Goal: Check status: Check status

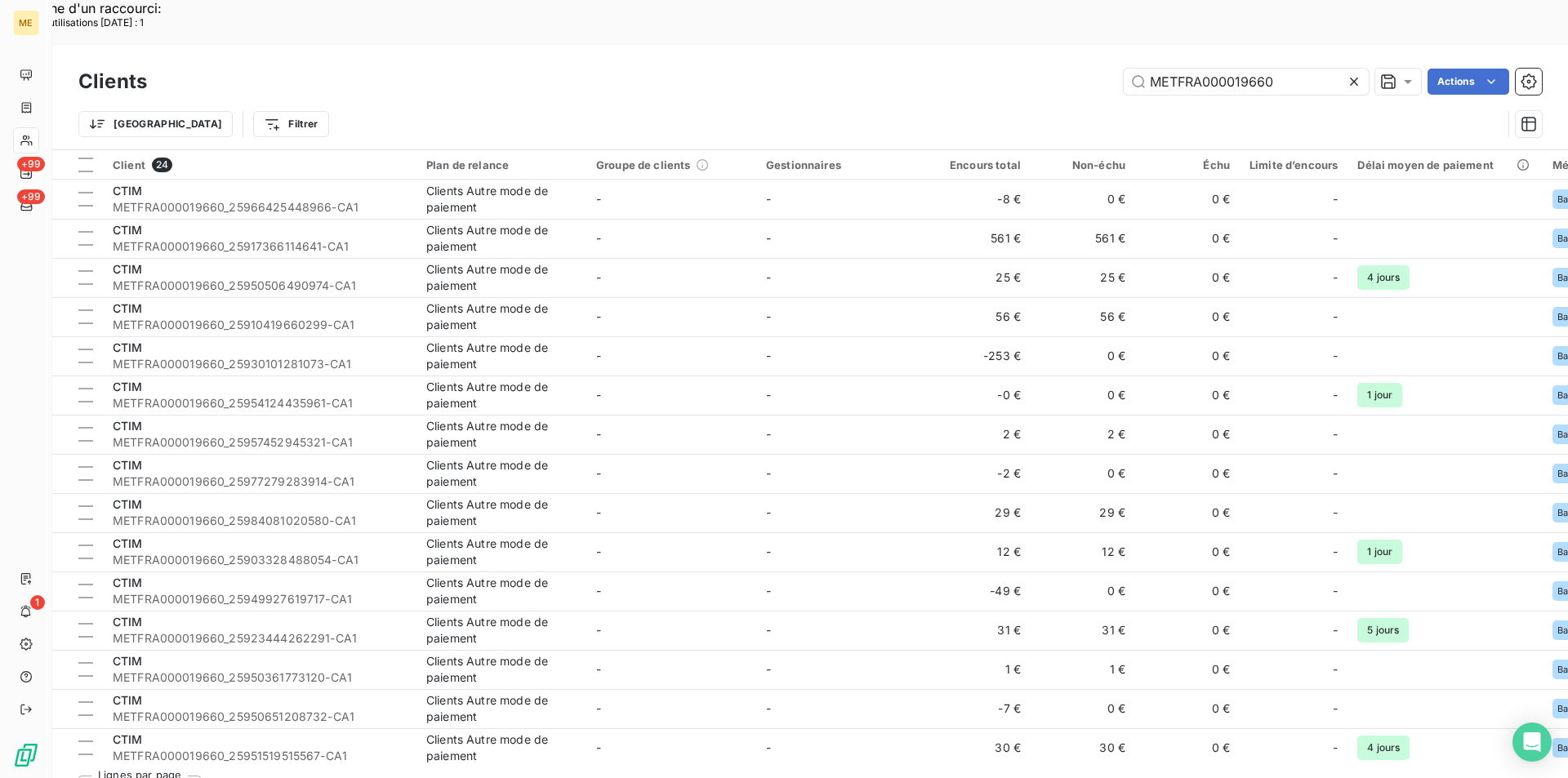
drag, startPoint x: 1277, startPoint y: 37, endPoint x: 1030, endPoint y: 36, distance: 247.0
click at [1030, 69] on div "METFRA000019660 Actions" at bounding box center [854, 82] width 1375 height 26
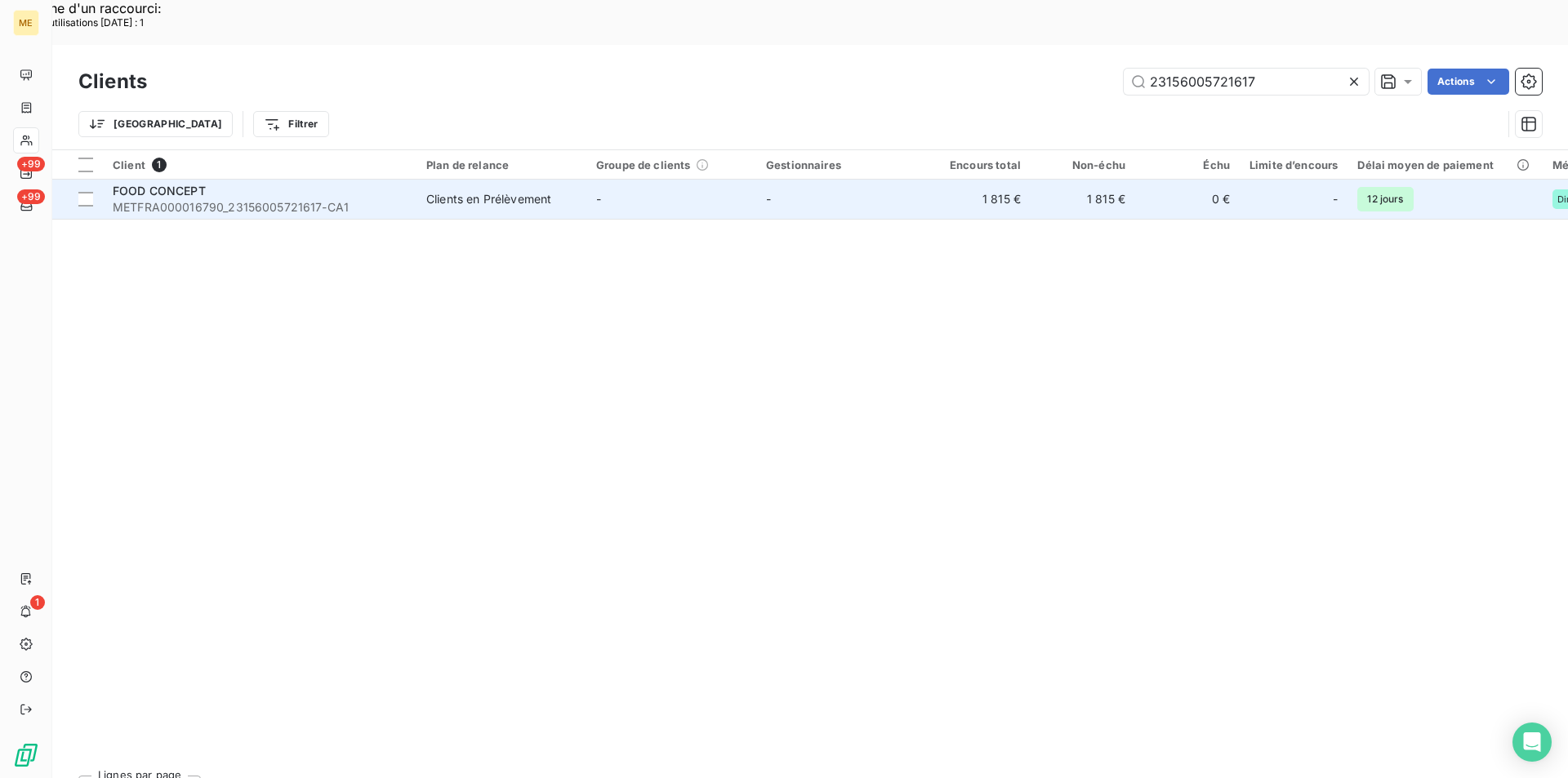
type input "23156005721617"
click at [251, 183] on div "FOOD CONCEPT" at bounding box center [259, 191] width 294 height 17
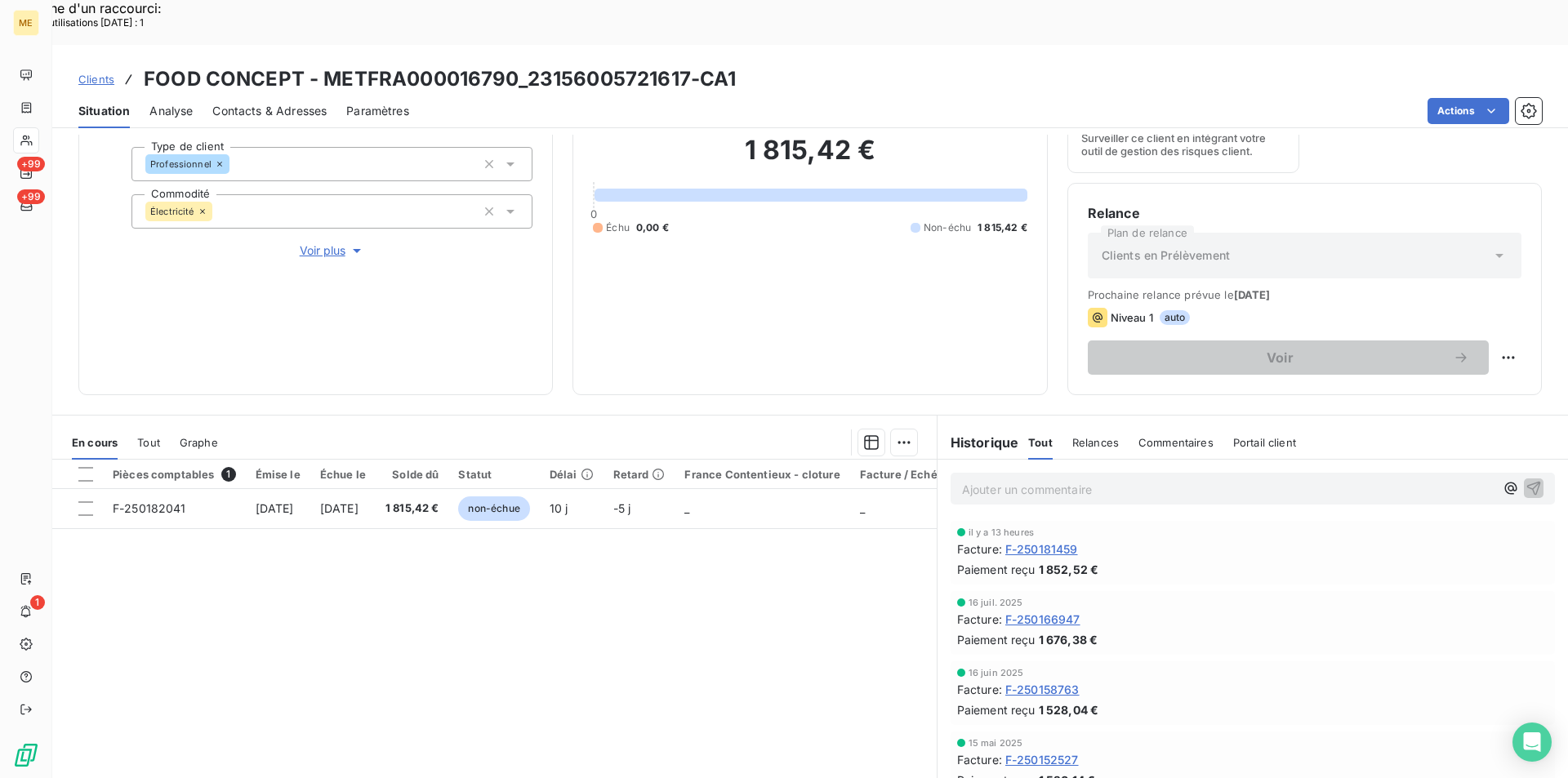
click at [1045, 540] on span "F-250181459" at bounding box center [1041, 549] width 73 height 17
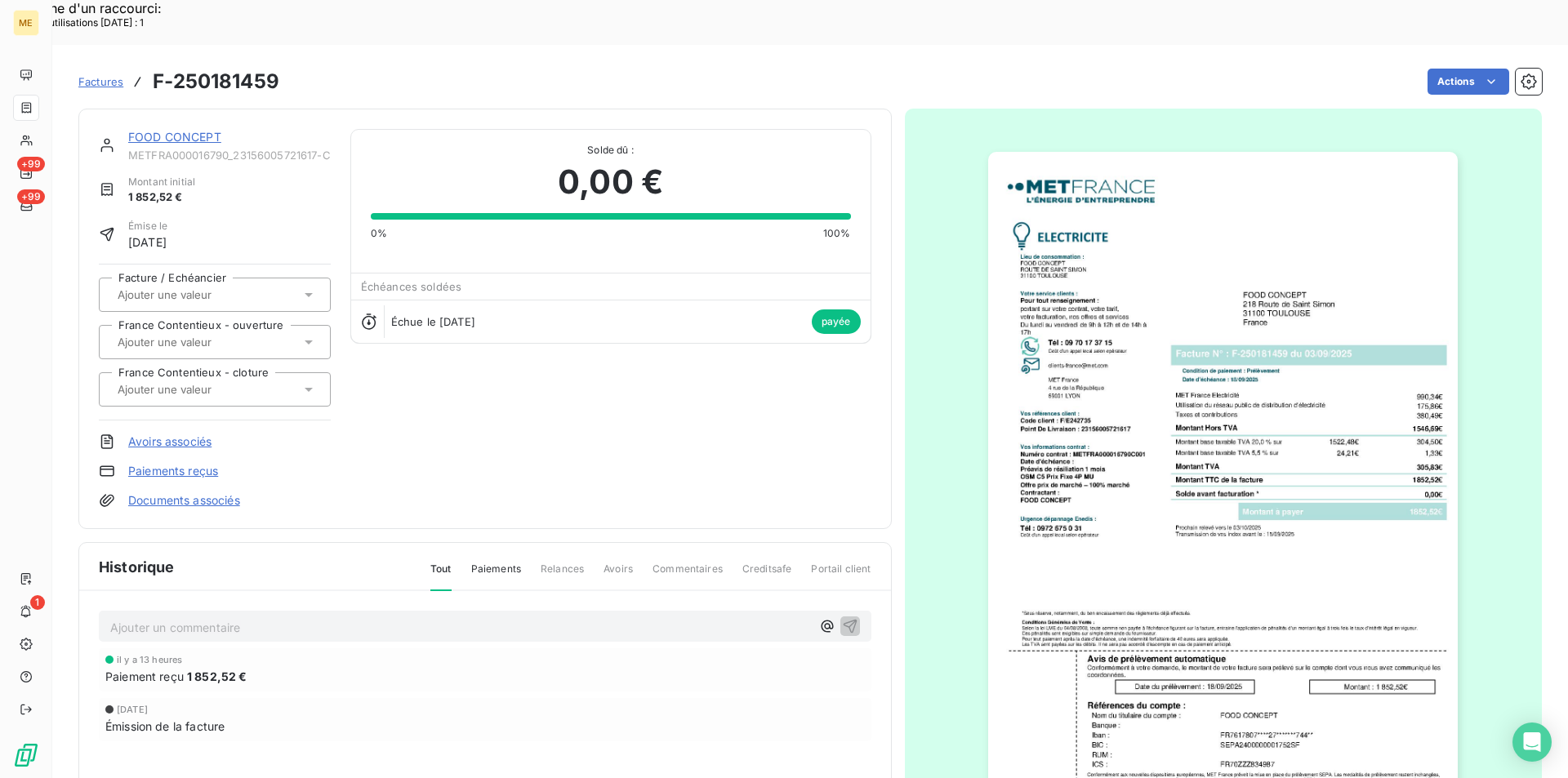
click at [1125, 494] on img "button" at bounding box center [1222, 484] width 469 height 664
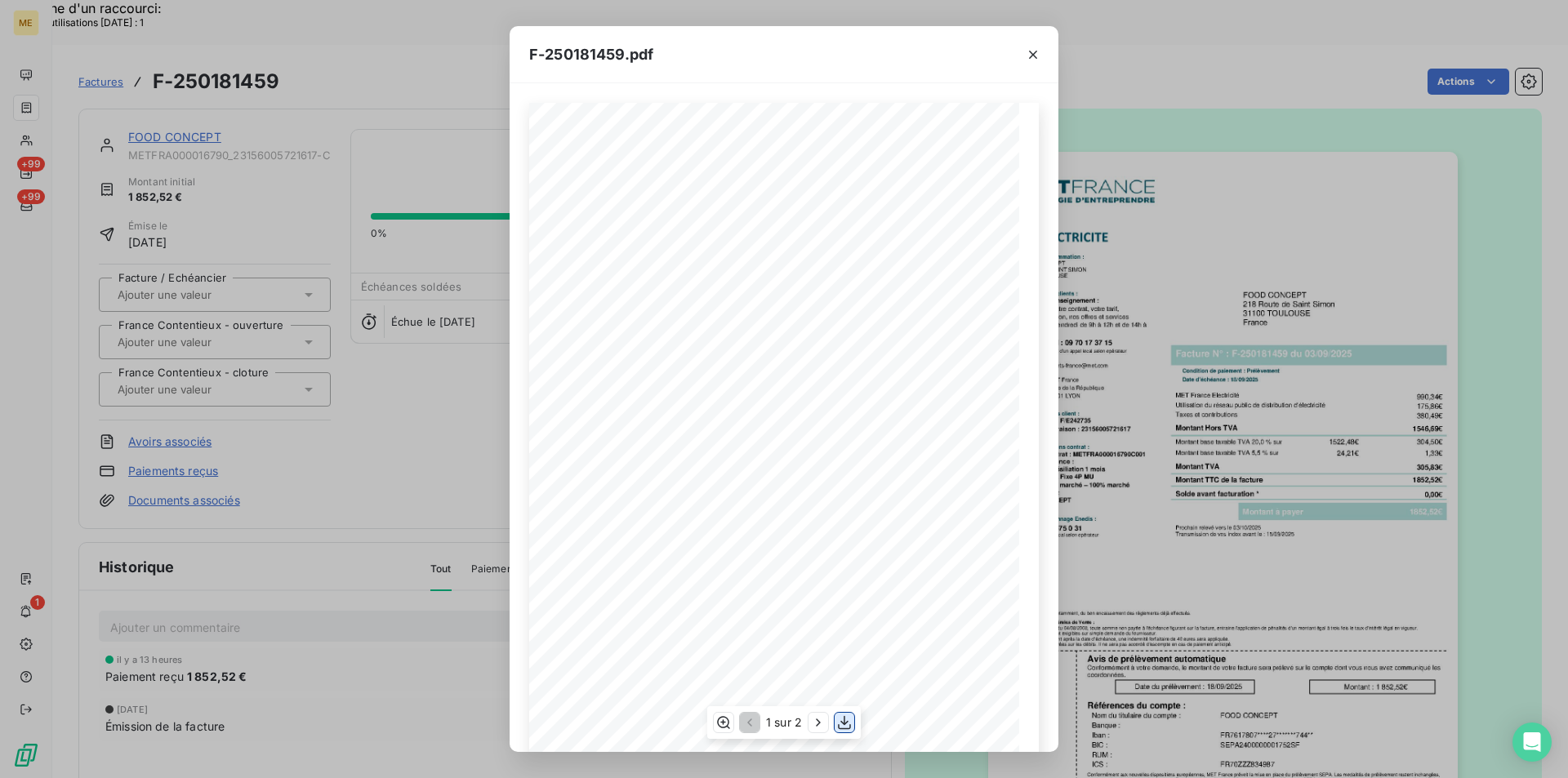
click at [846, 722] on icon "button" at bounding box center [844, 723] width 17 height 17
click at [1040, 49] on icon "button" at bounding box center [1034, 55] width 17 height 17
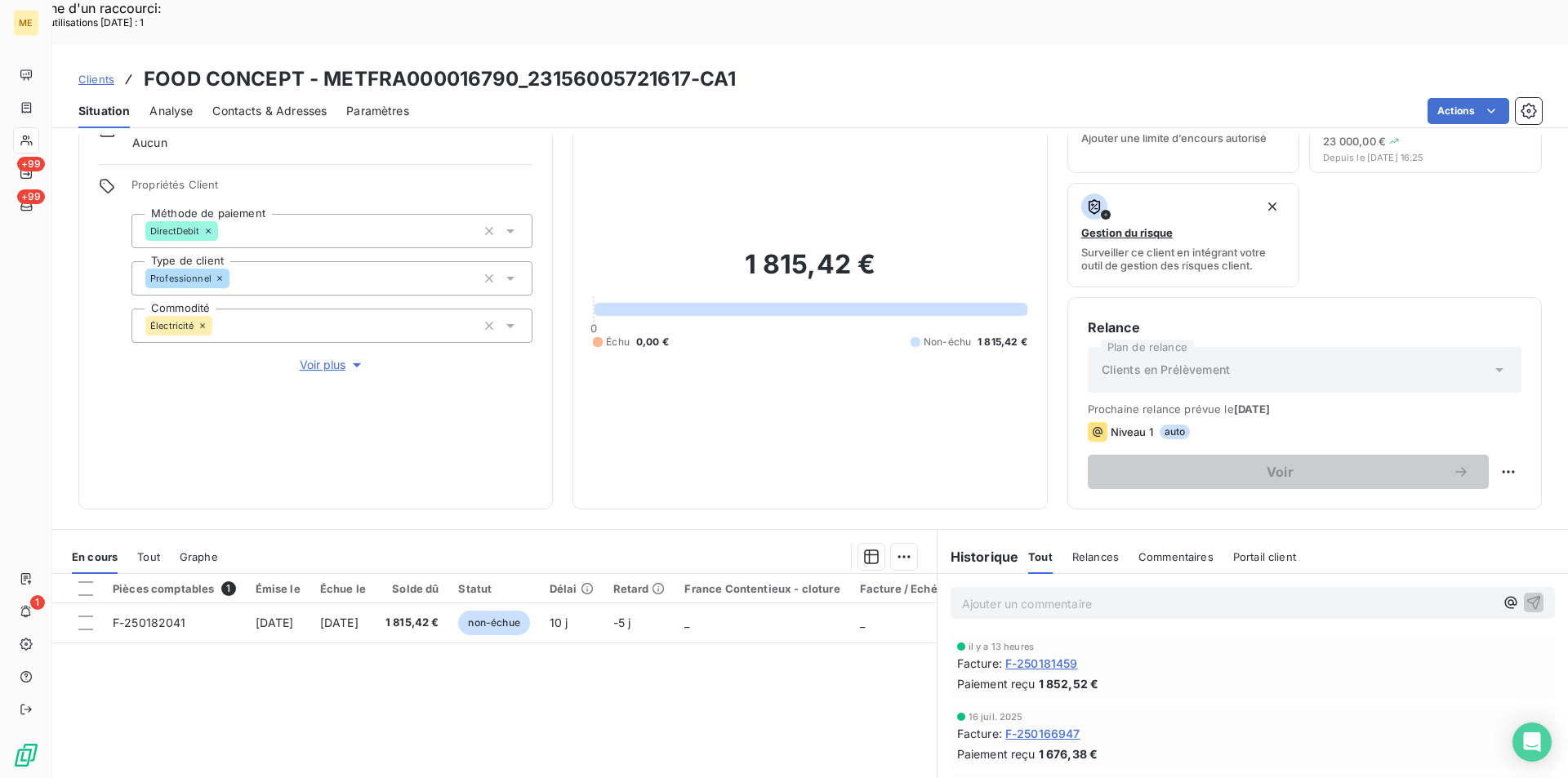
scroll to position [27, 0]
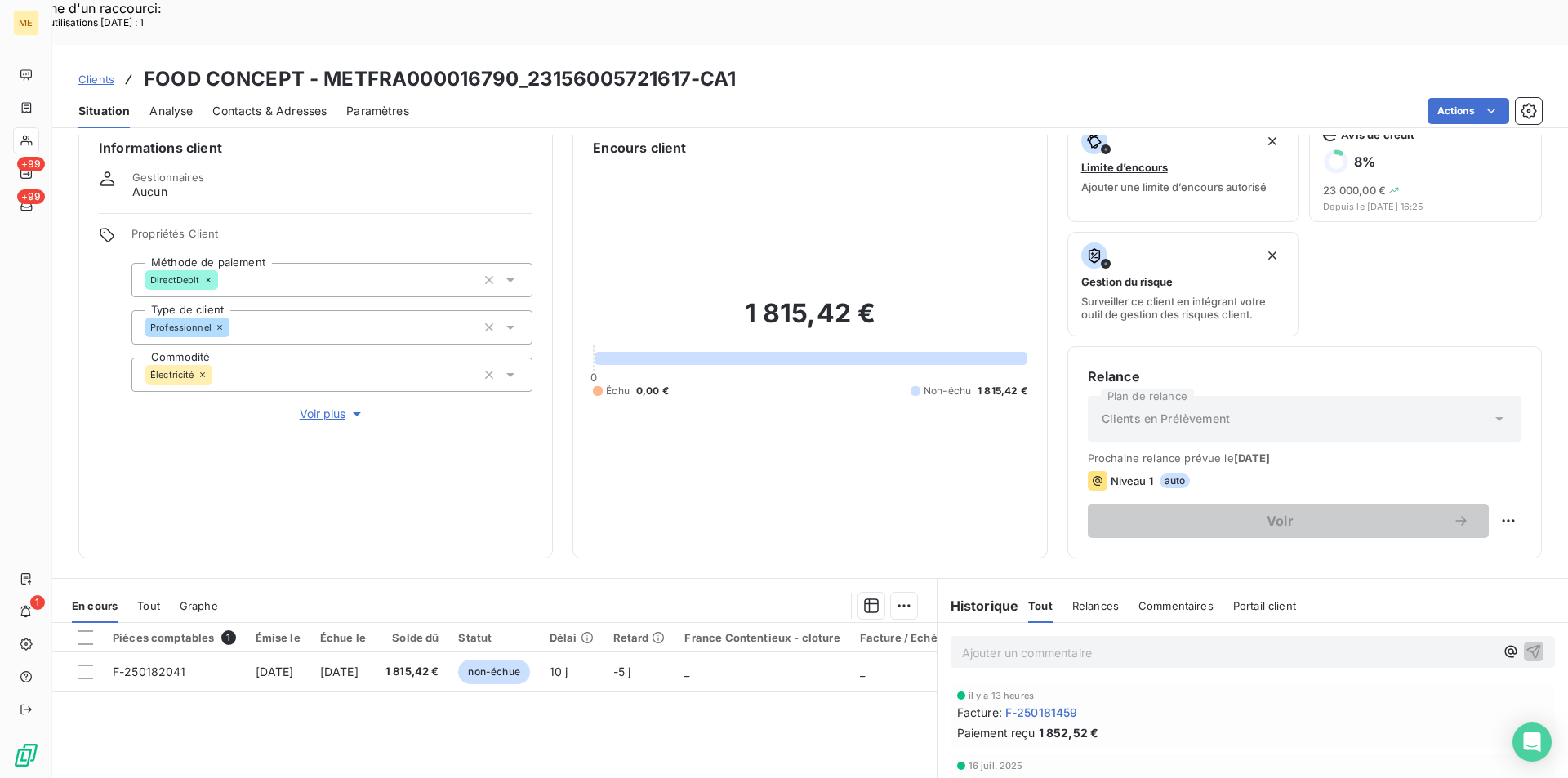
click at [1040, 774] on span "F-250166947" at bounding box center [1042, 783] width 76 height 17
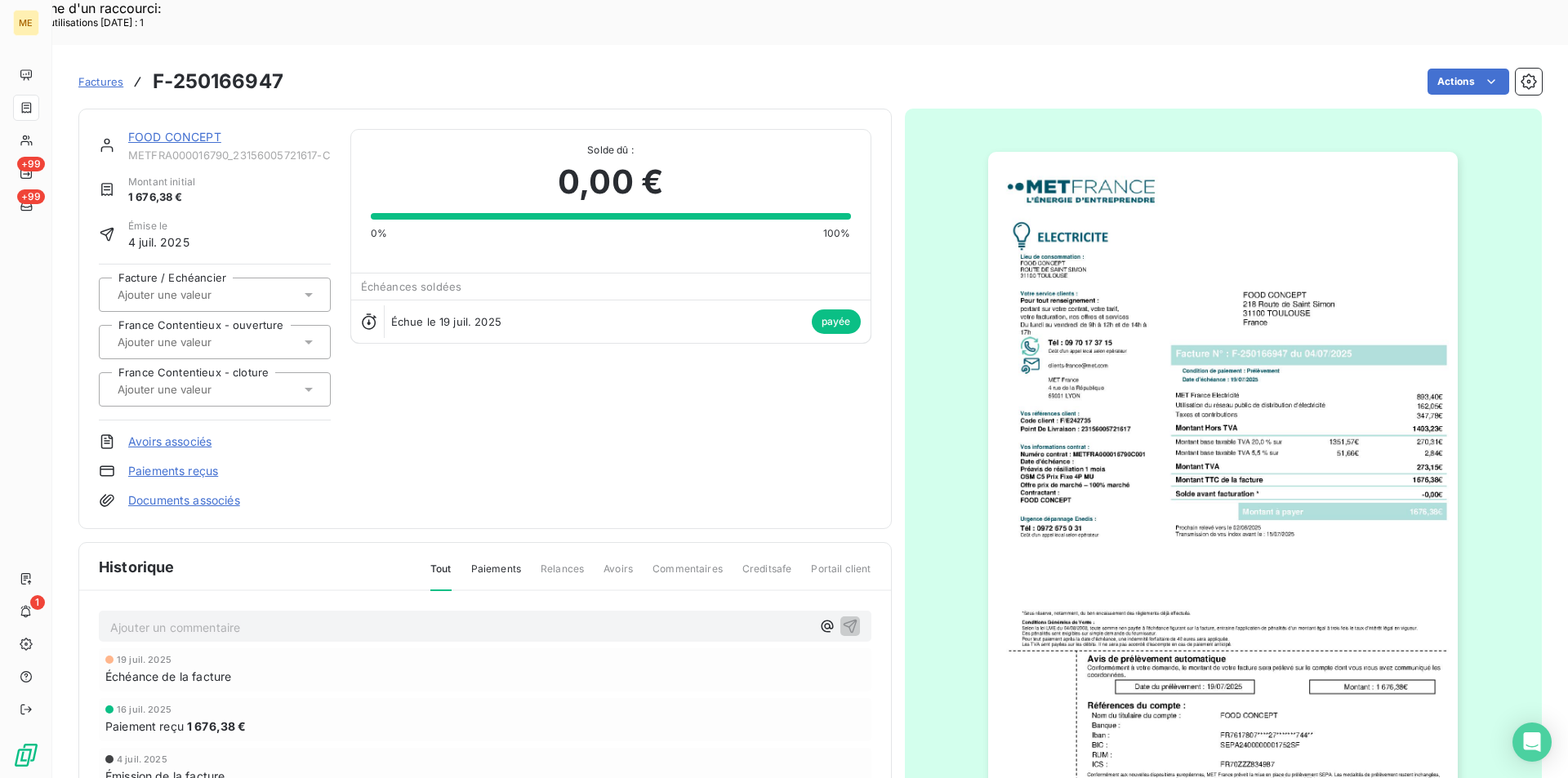
click at [1103, 497] on img "button" at bounding box center [1222, 484] width 469 height 664
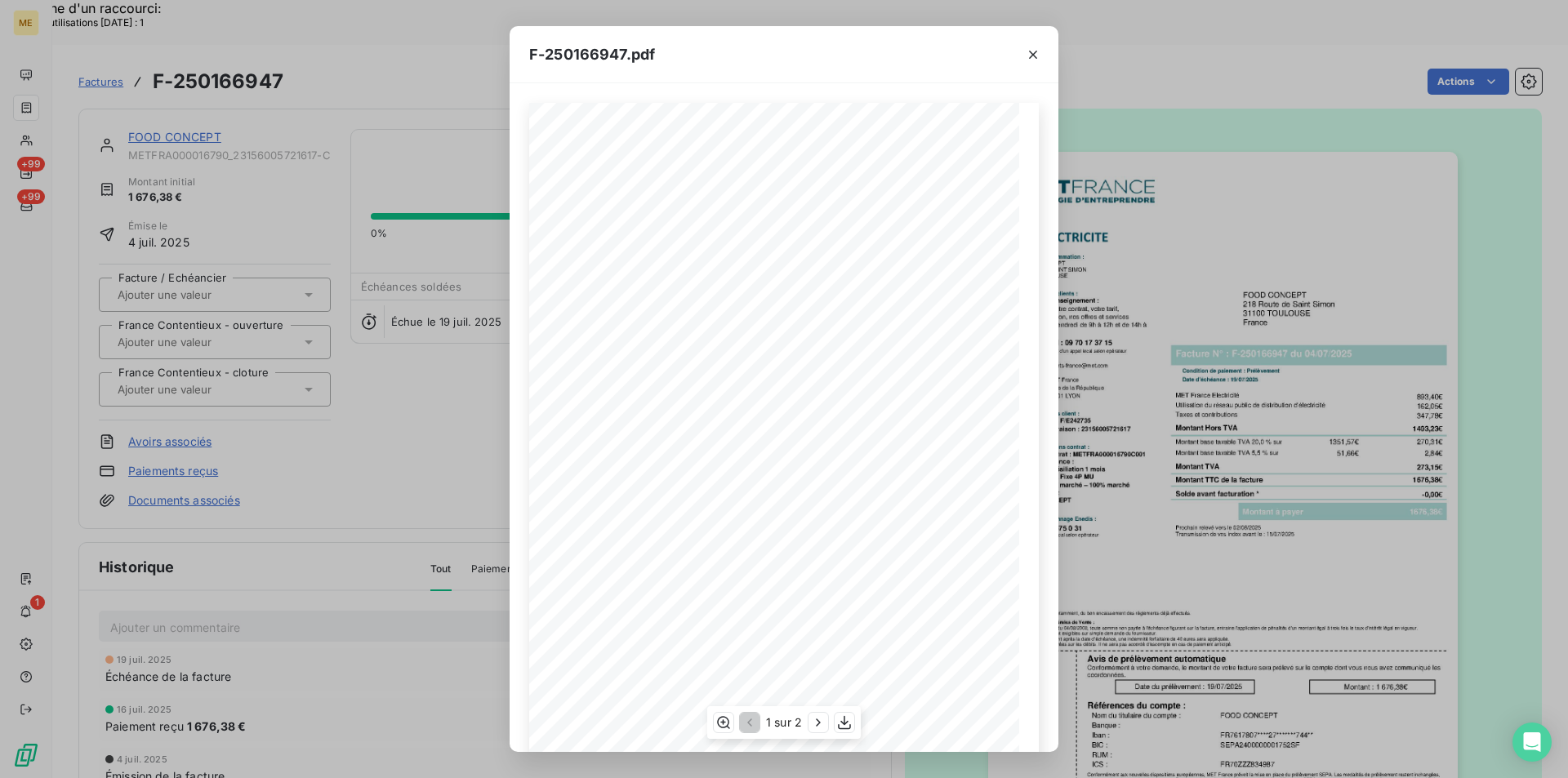
click at [837, 733] on div "1 sur 2" at bounding box center [784, 722] width 154 height 33
click at [839, 728] on icon "button" at bounding box center [844, 723] width 13 height 14
click at [342, 62] on div "F-250166947.pdf *Sous réserve, notamment, du bon encaissement des règlements dé…" at bounding box center [784, 389] width 1568 height 778
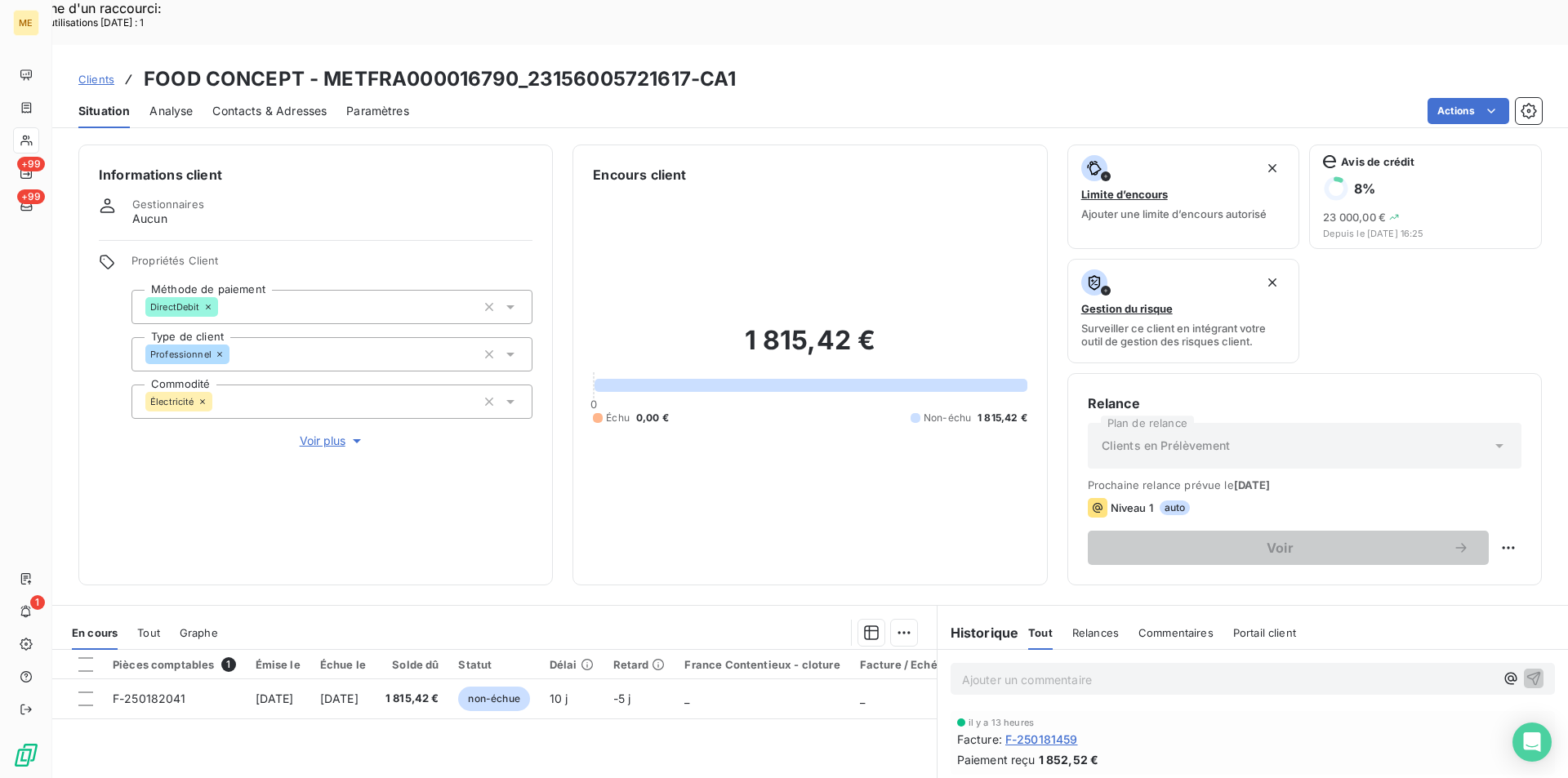
scroll to position [190, 0]
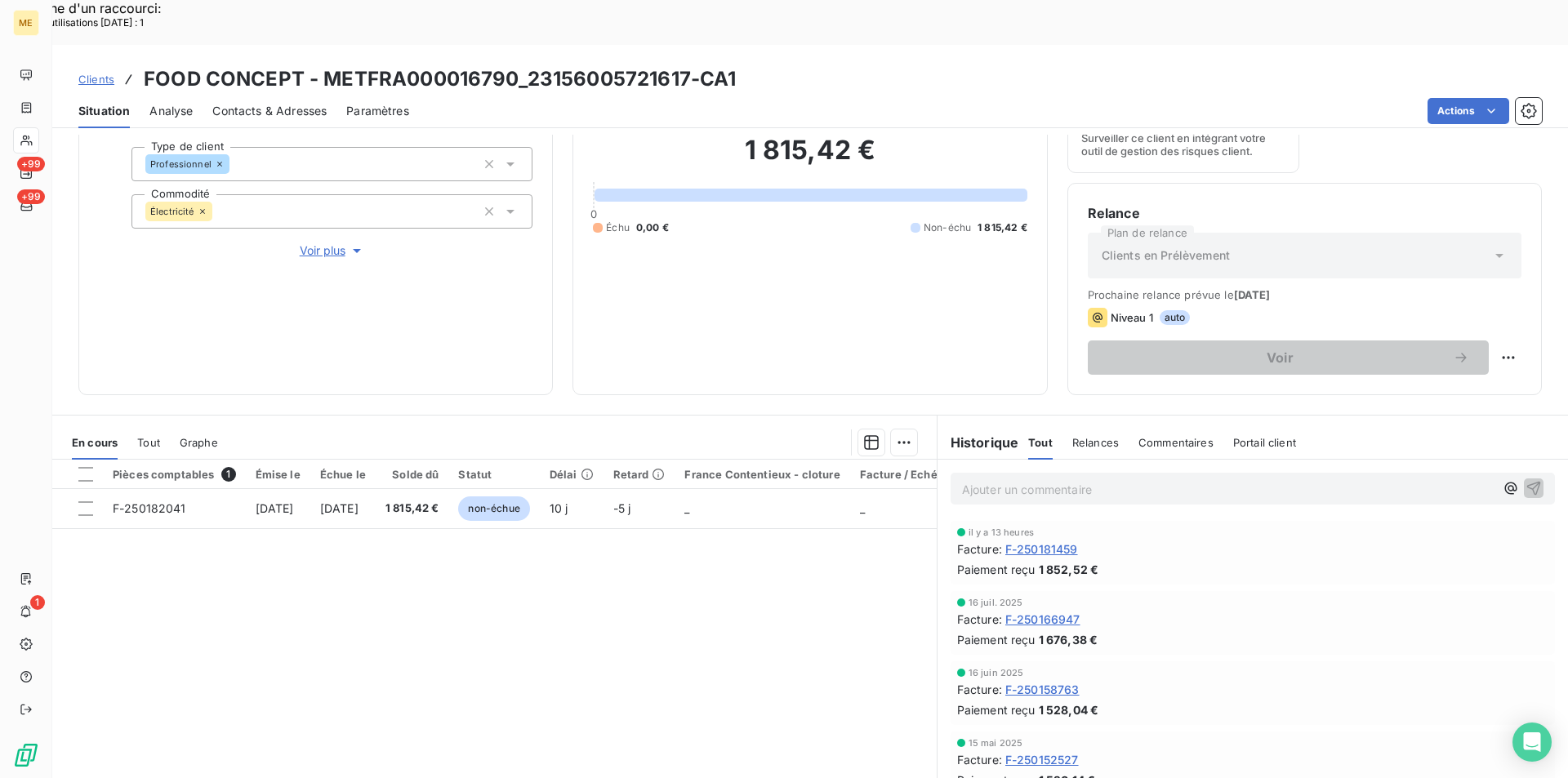
click at [1064, 681] on span "F-250158763" at bounding box center [1042, 689] width 75 height 17
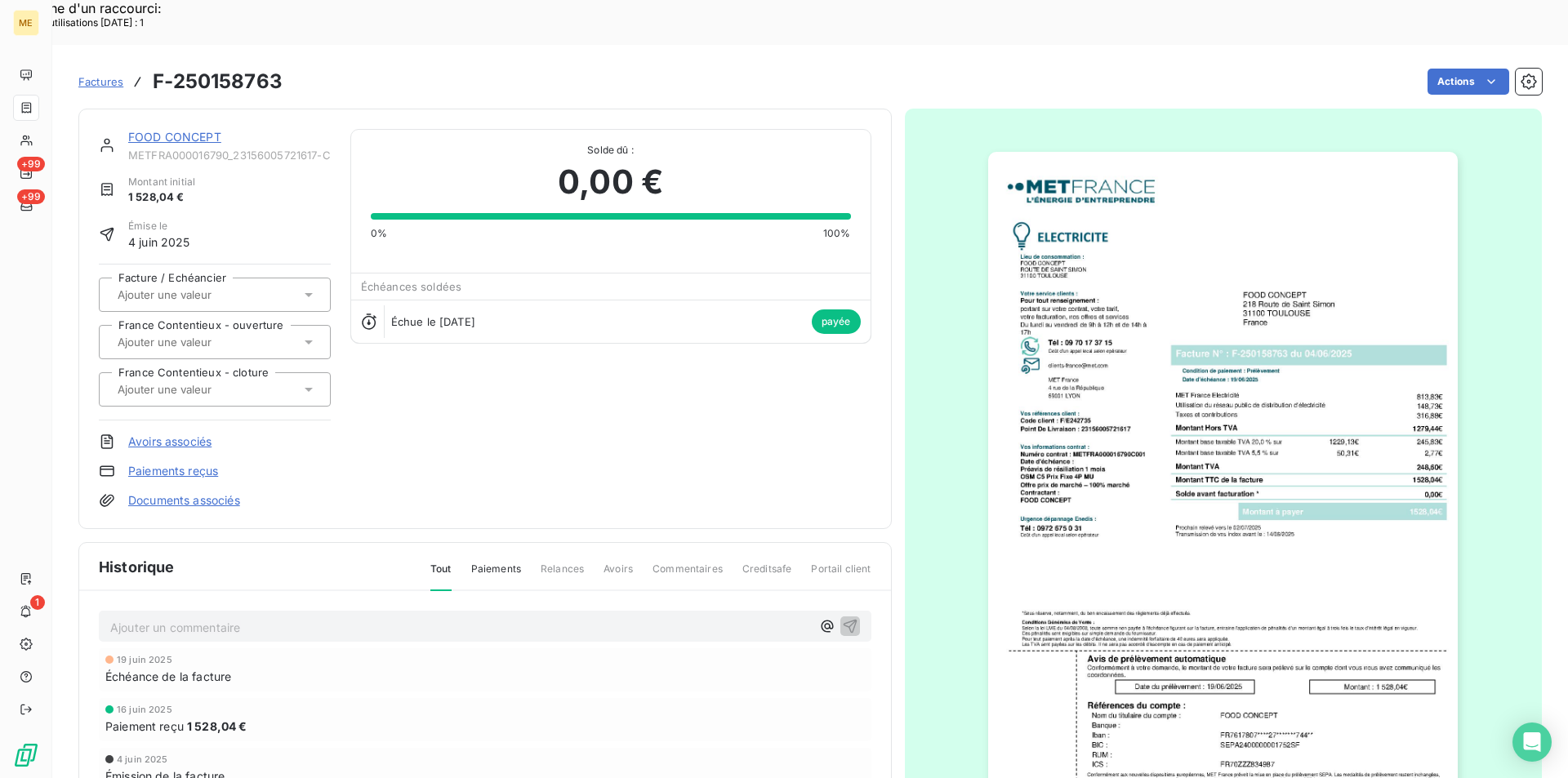
click at [1175, 415] on img "button" at bounding box center [1222, 484] width 469 height 664
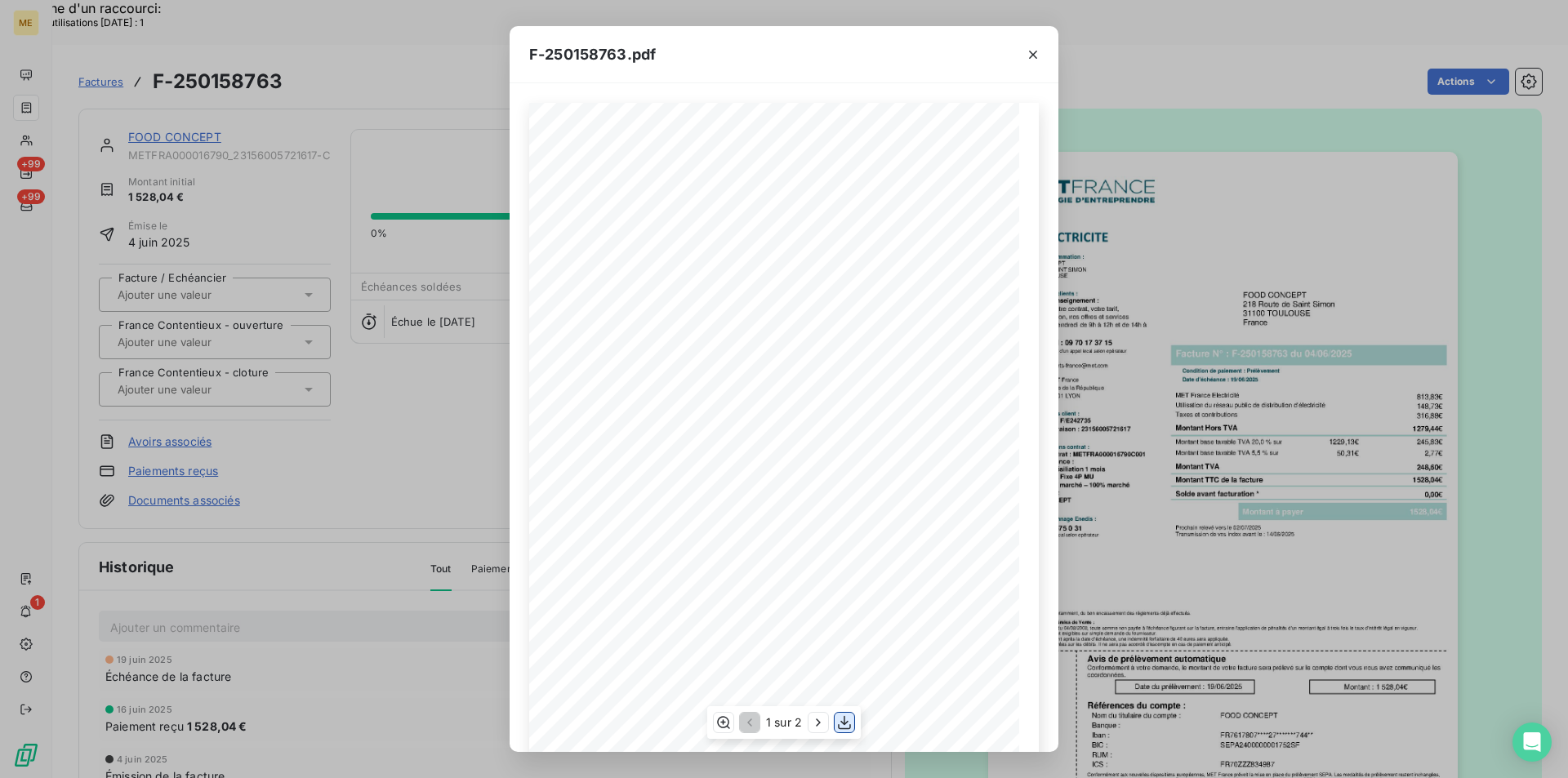
click at [847, 724] on icon "button" at bounding box center [844, 723] width 17 height 17
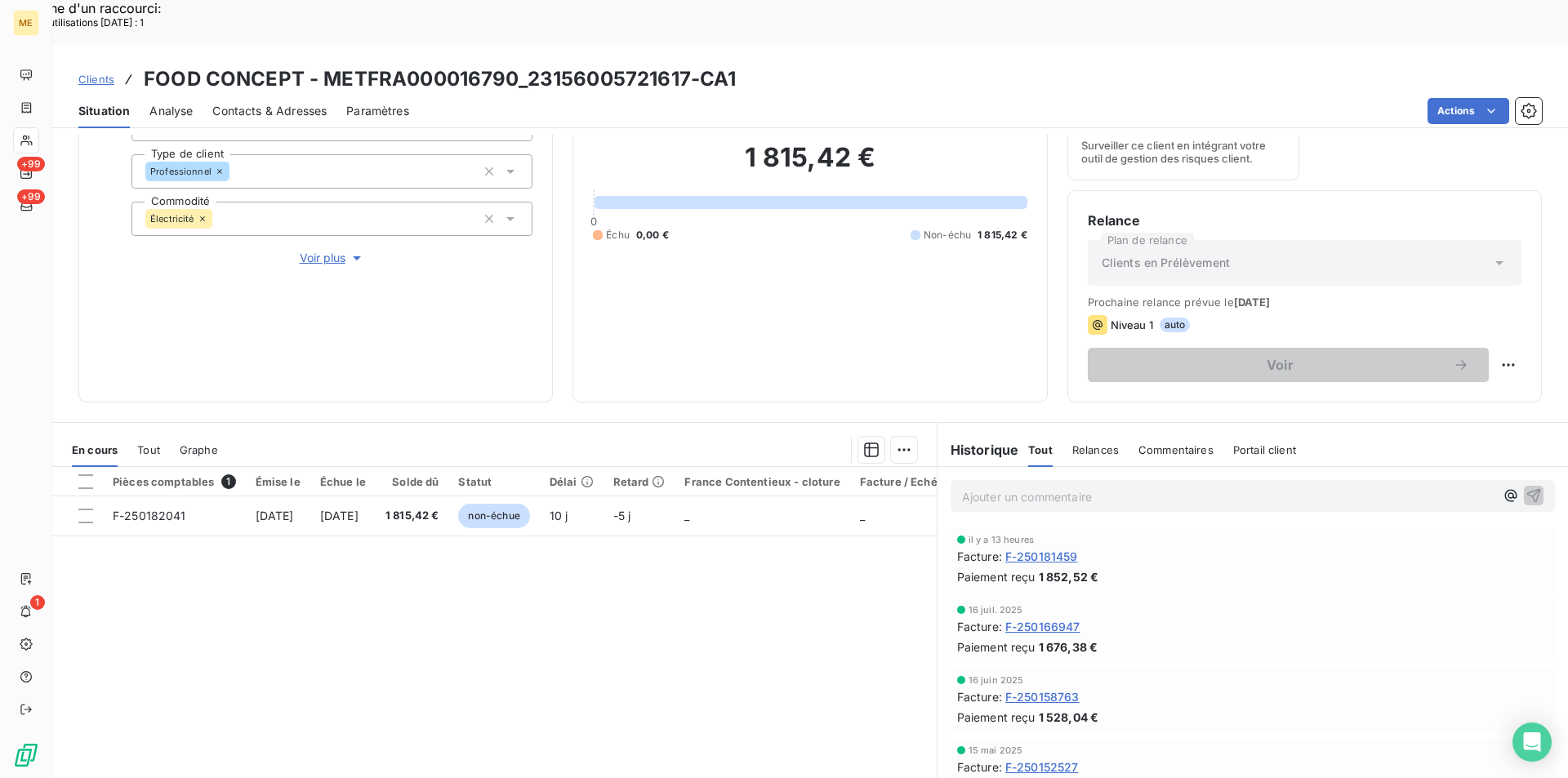
scroll to position [190, 0]
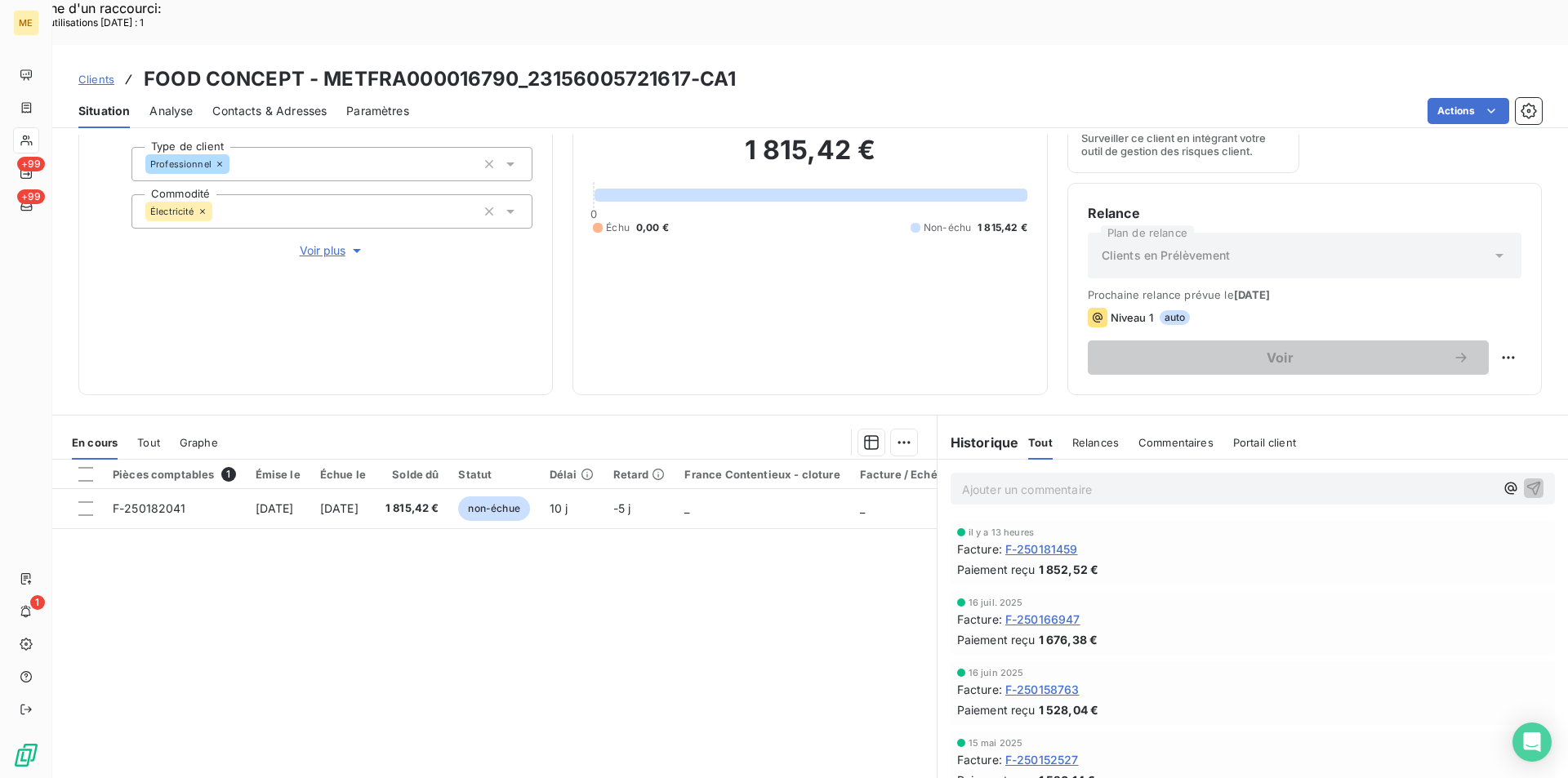
click at [1047, 751] on span "F-250152527" at bounding box center [1041, 759] width 74 height 17
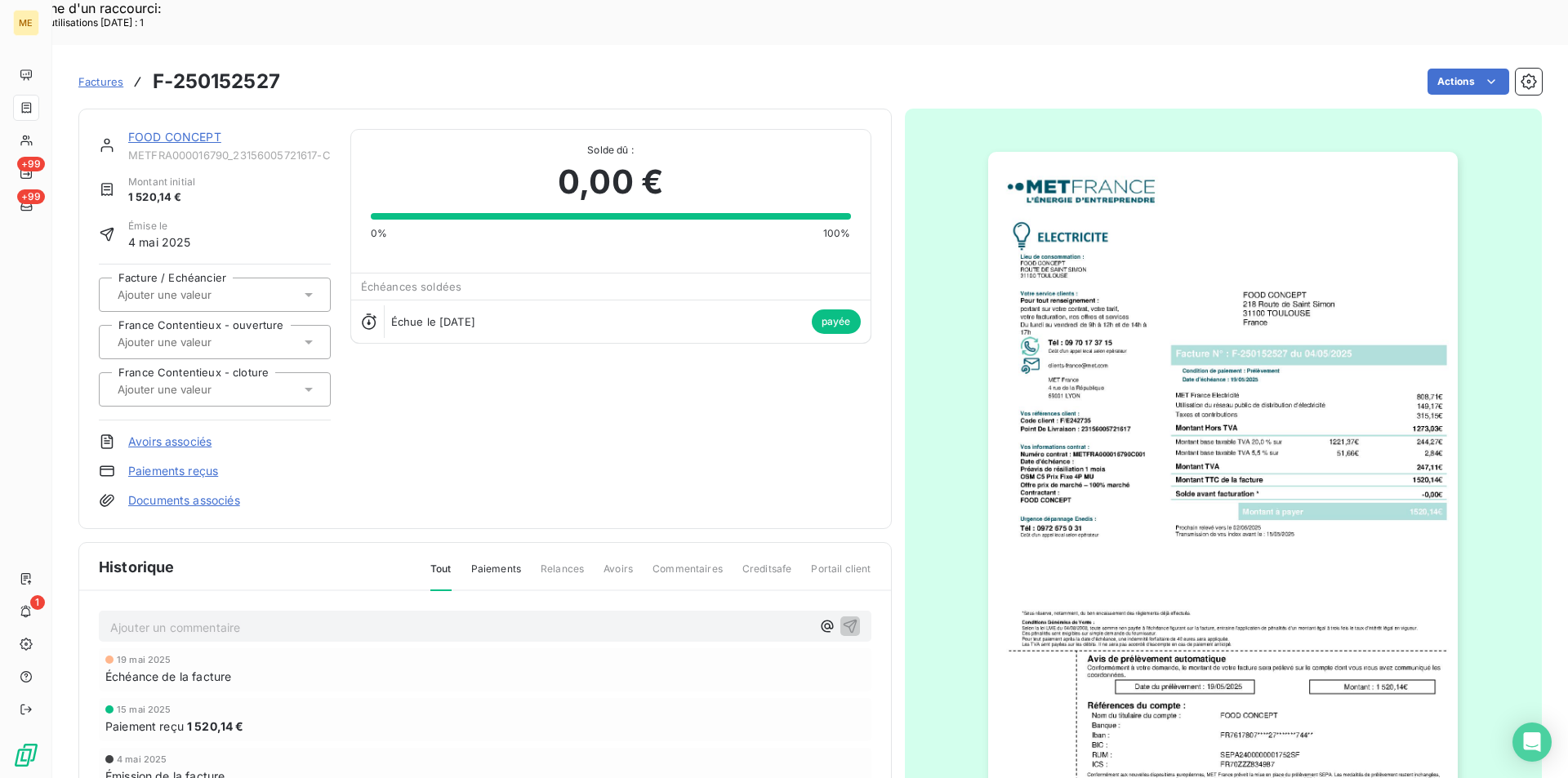
click at [1127, 403] on img "button" at bounding box center [1222, 484] width 469 height 664
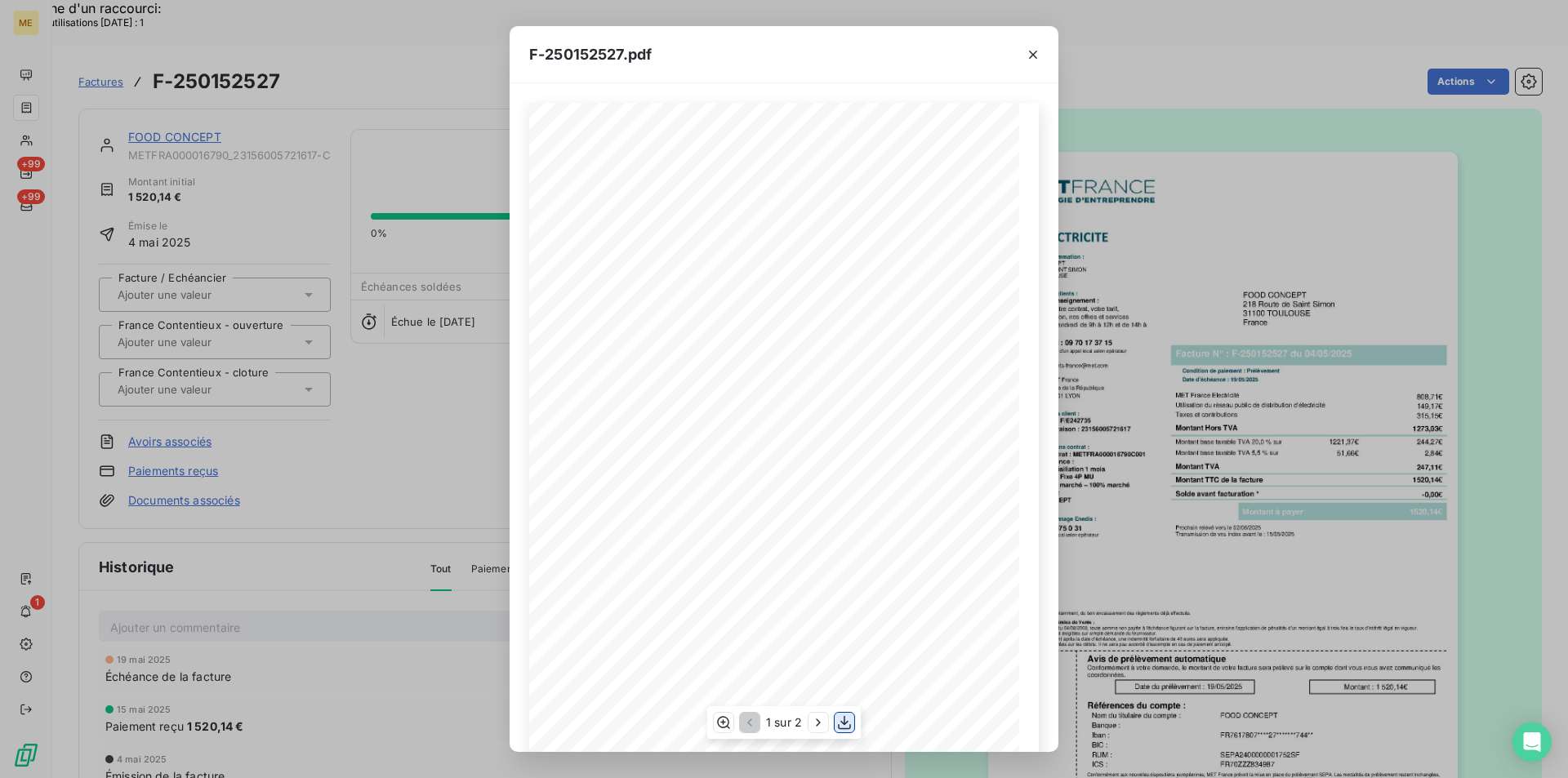
click at [845, 715] on icon "button" at bounding box center [844, 723] width 17 height 17
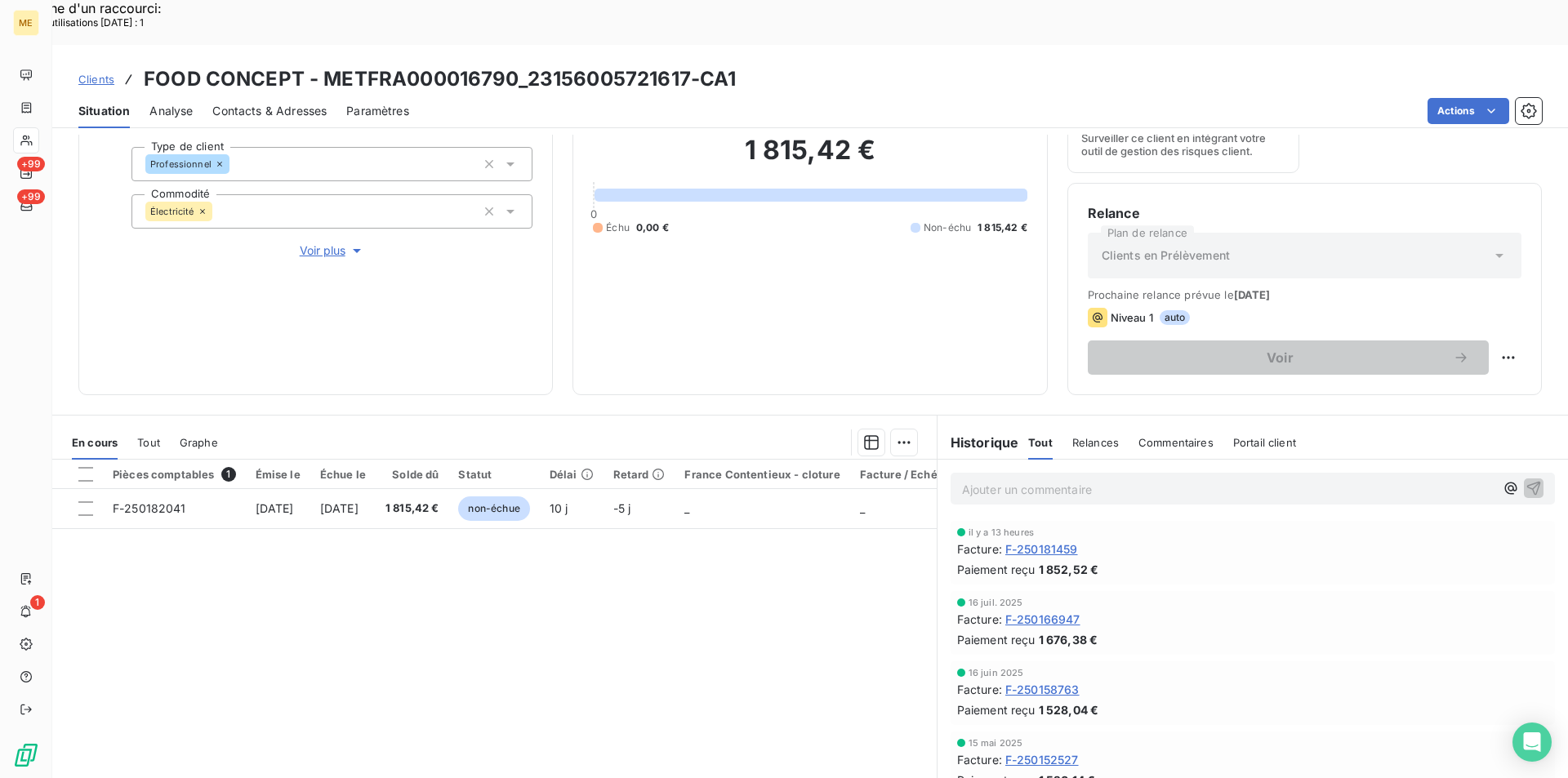
scroll to position [82, 0]
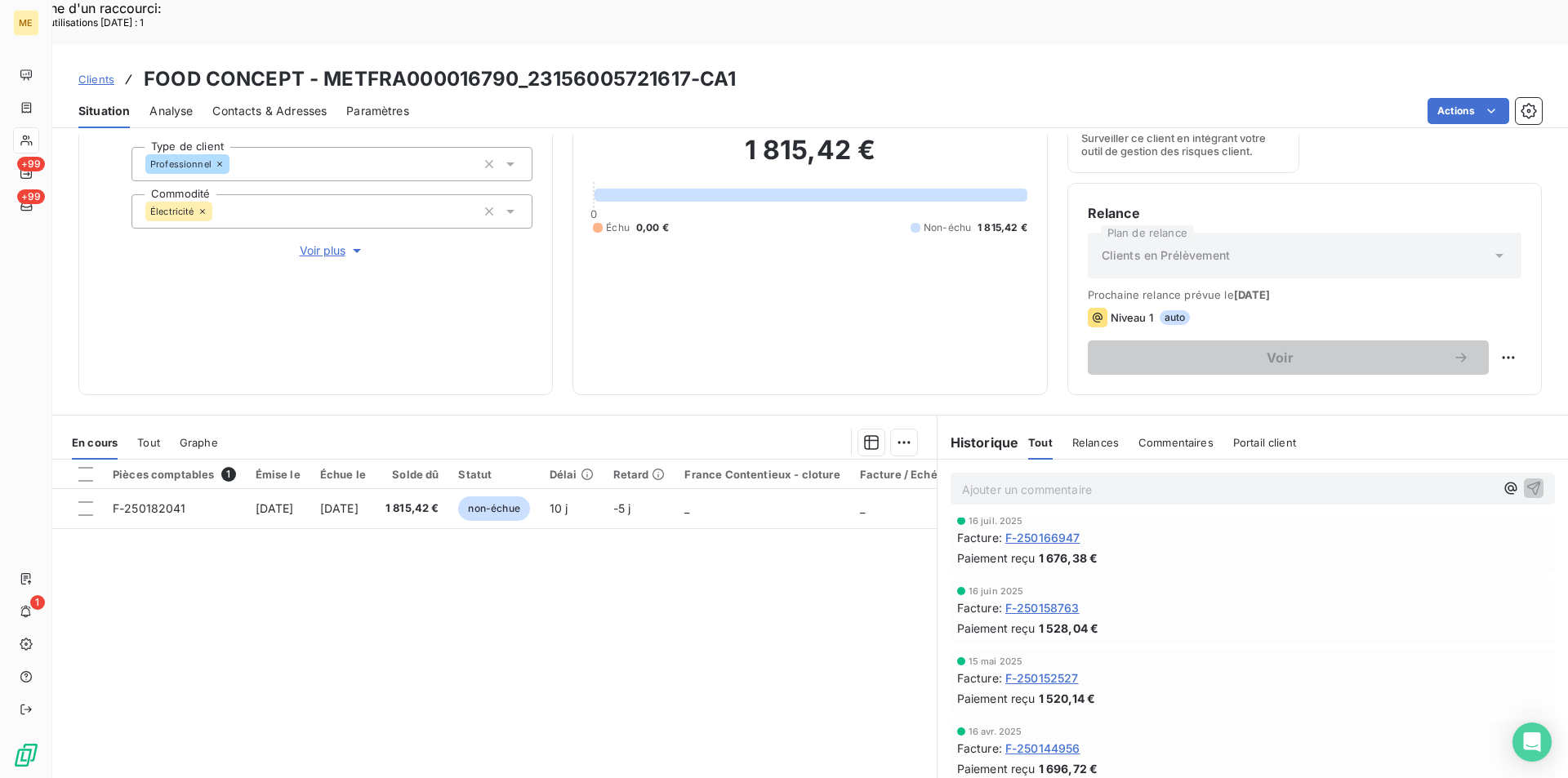
click at [1057, 740] on span "F-250144956" at bounding box center [1042, 748] width 76 height 17
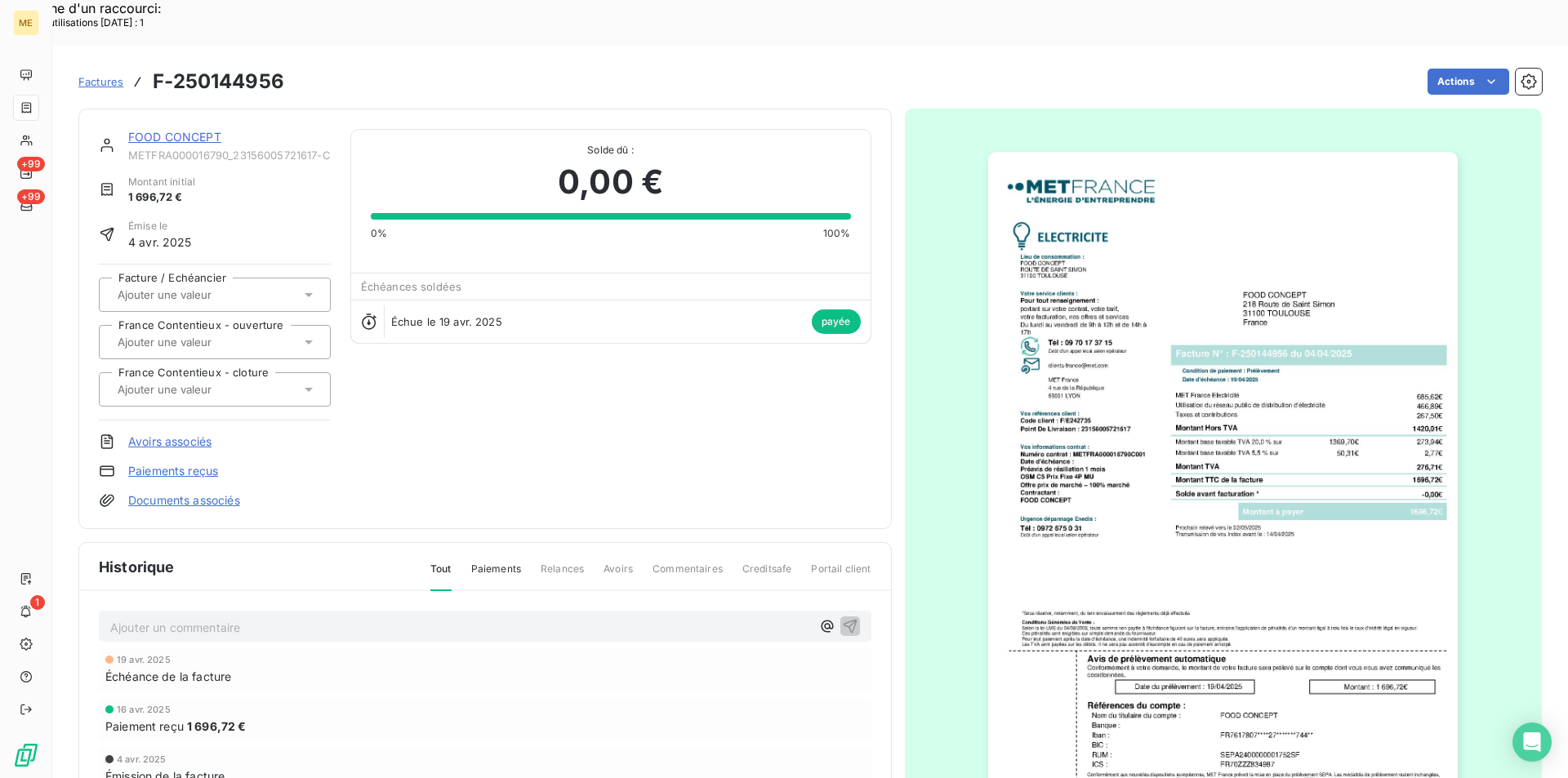
click at [1092, 493] on img "button" at bounding box center [1222, 484] width 469 height 664
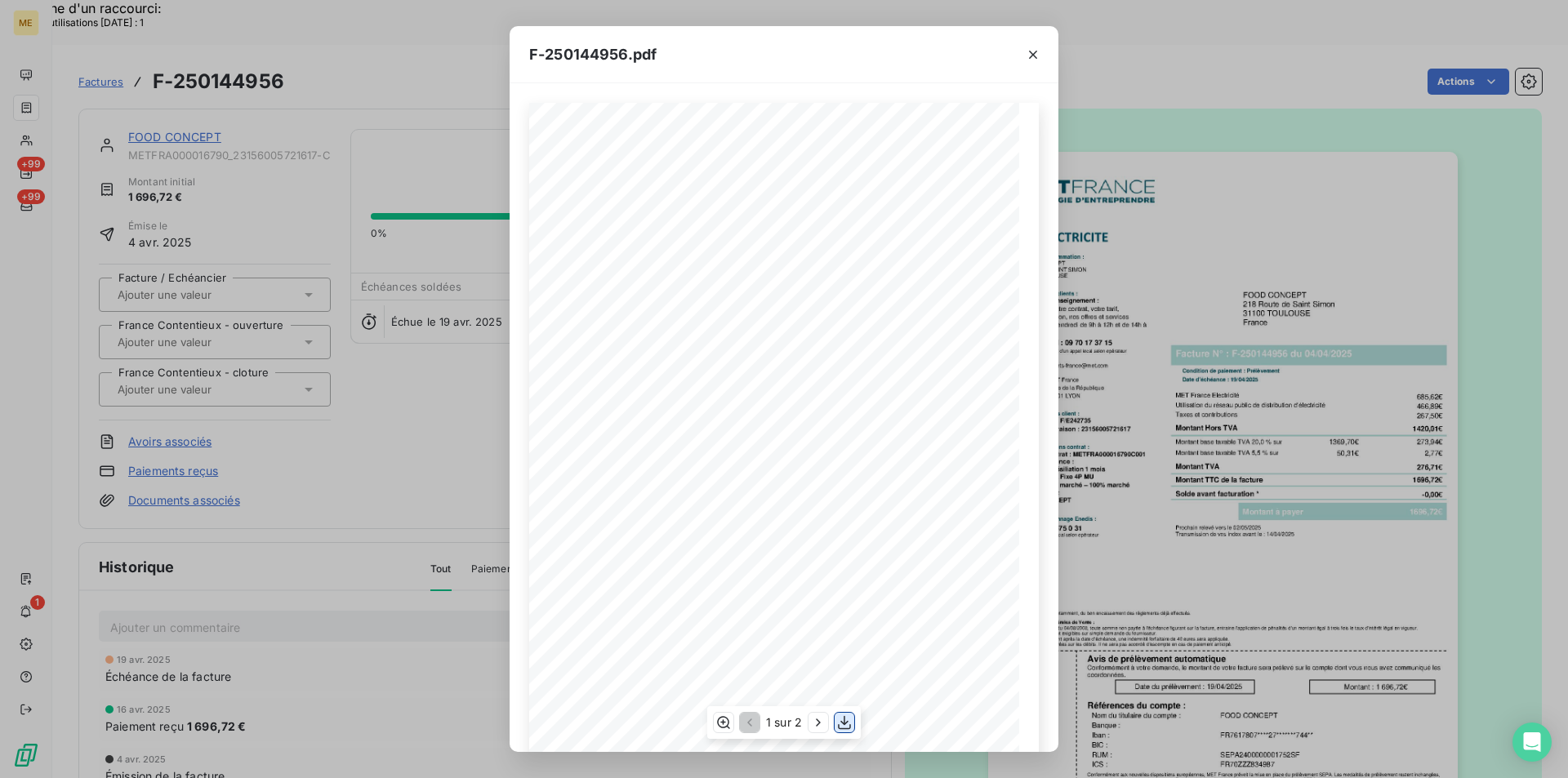
click at [840, 719] on icon "button" at bounding box center [844, 723] width 17 height 17
click at [1099, 416] on div "F-250144956.pdf *Sous réserve, notamment, du bon encaissement des règlements dé…" at bounding box center [784, 389] width 1568 height 778
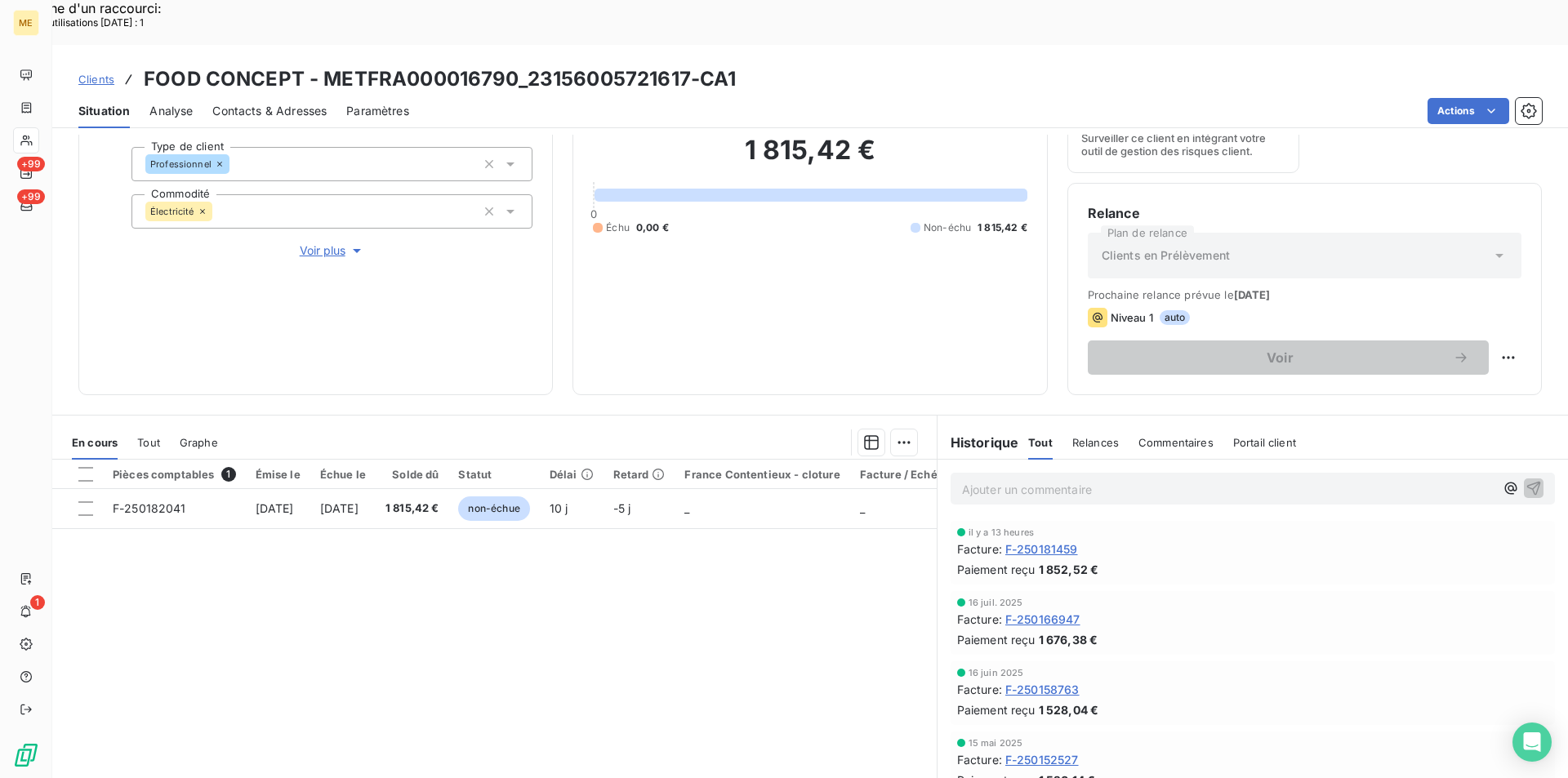
scroll to position [163, 0]
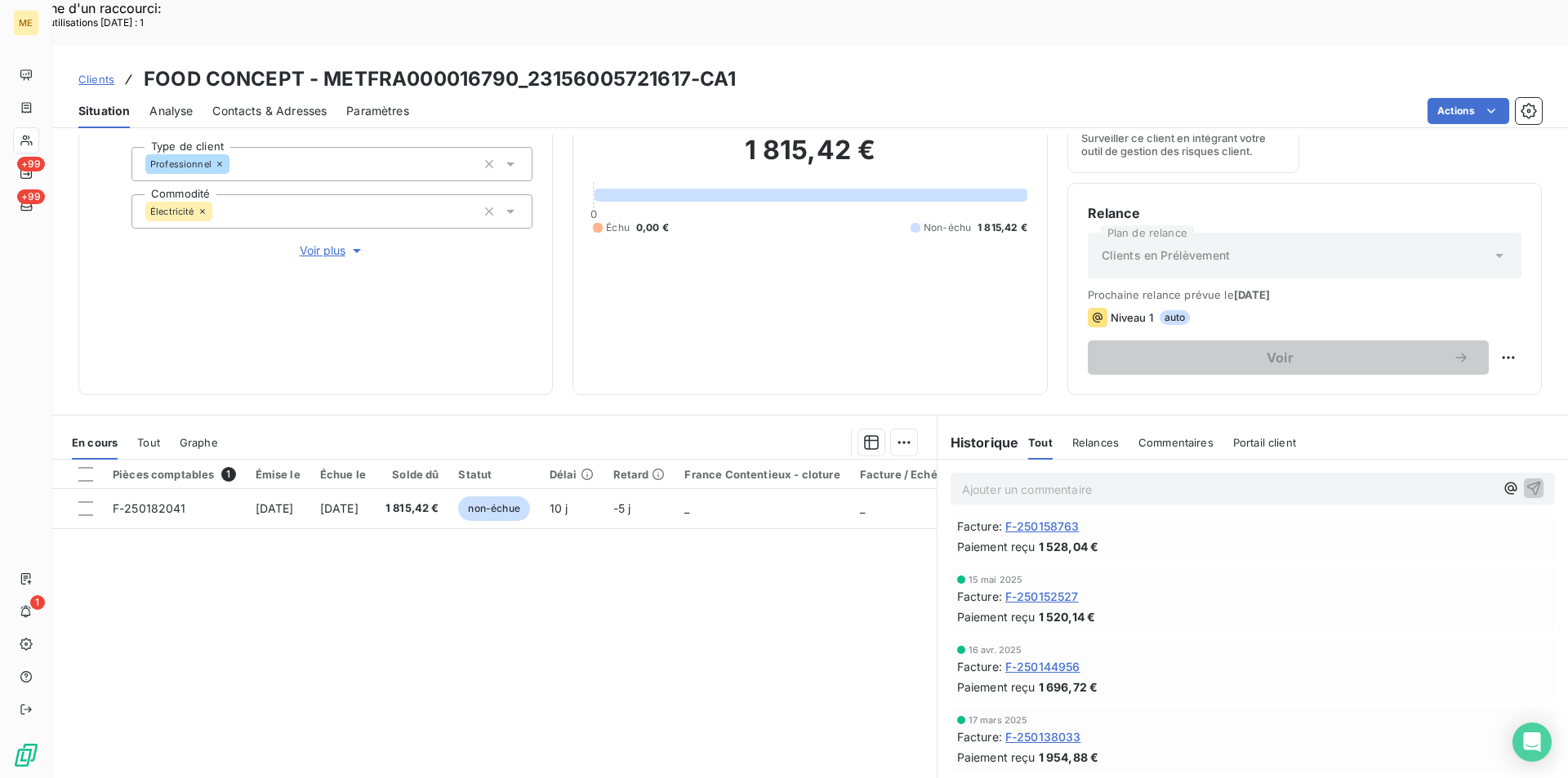
click at [1050, 729] on span "F-250138033" at bounding box center [1042, 737] width 76 height 17
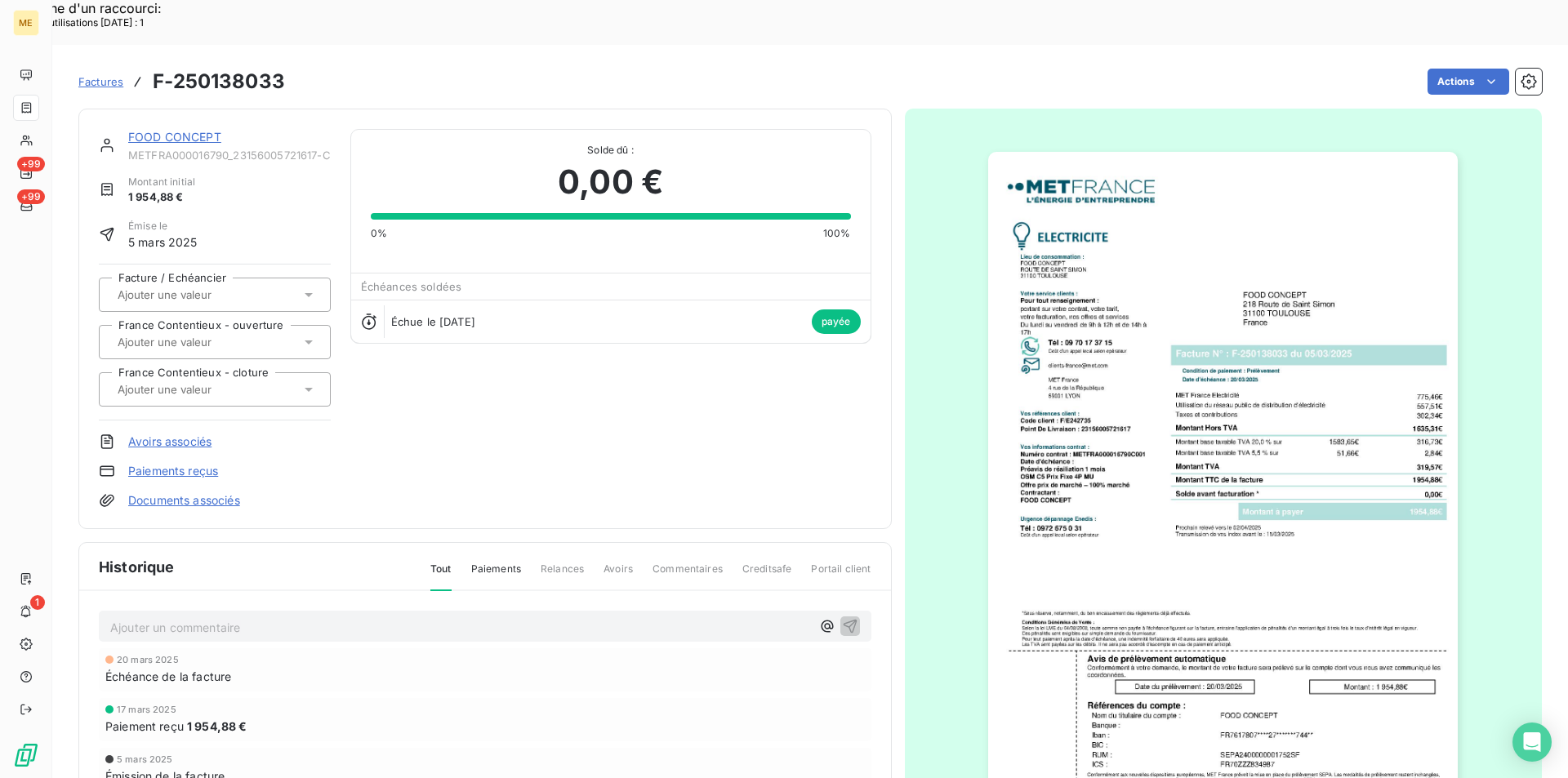
click at [1097, 475] on img "button" at bounding box center [1222, 484] width 469 height 664
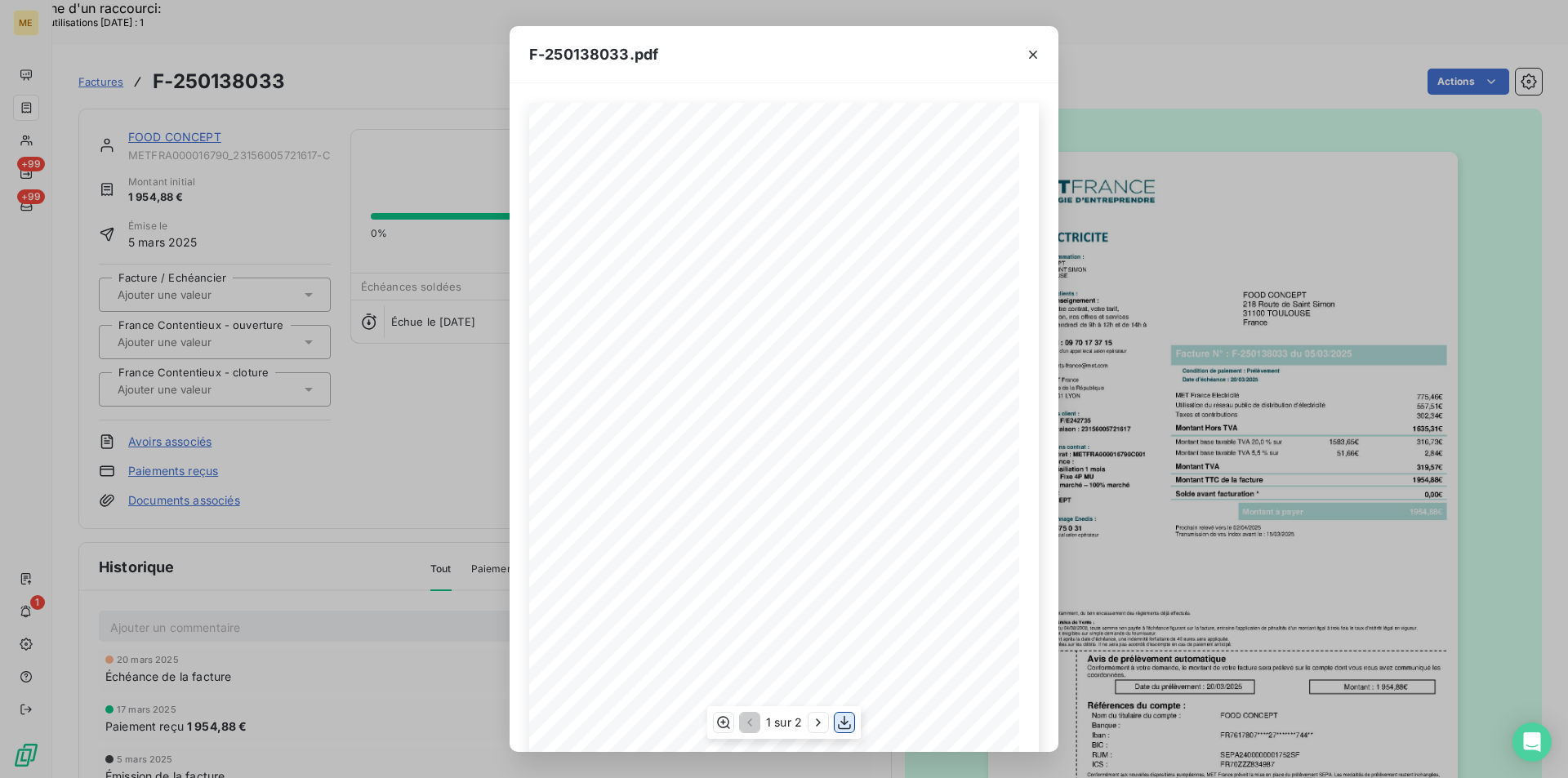
click at [850, 719] on icon "button" at bounding box center [844, 723] width 17 height 17
click at [1185, 135] on div "F-250138033.pdf *Sous réserve, notamment, du bon encaissement des règlements dé…" at bounding box center [784, 389] width 1568 height 778
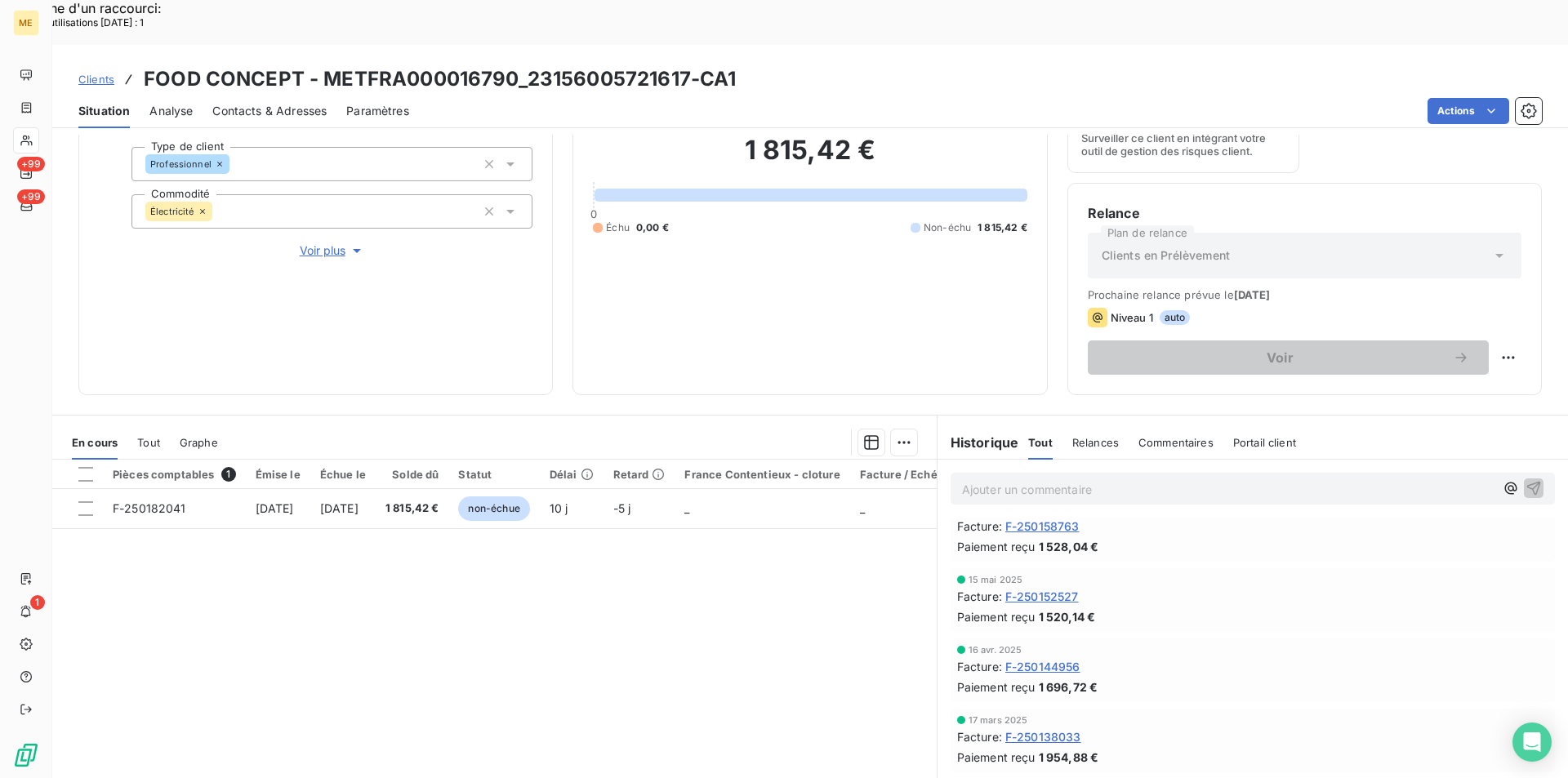
scroll to position [187, 0]
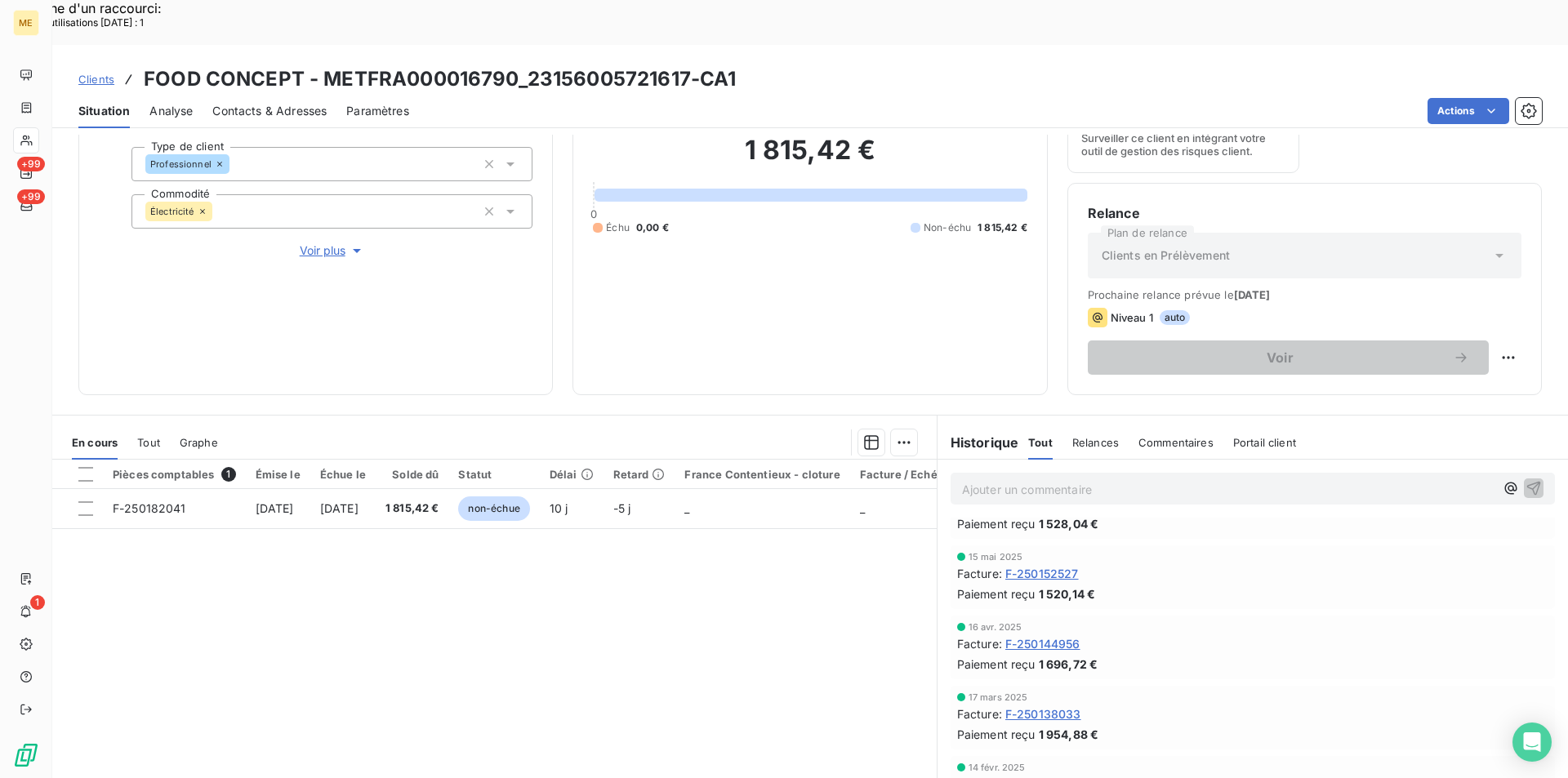
click at [1059, 776] on span "F-250131028" at bounding box center [1041, 785] width 74 height 17
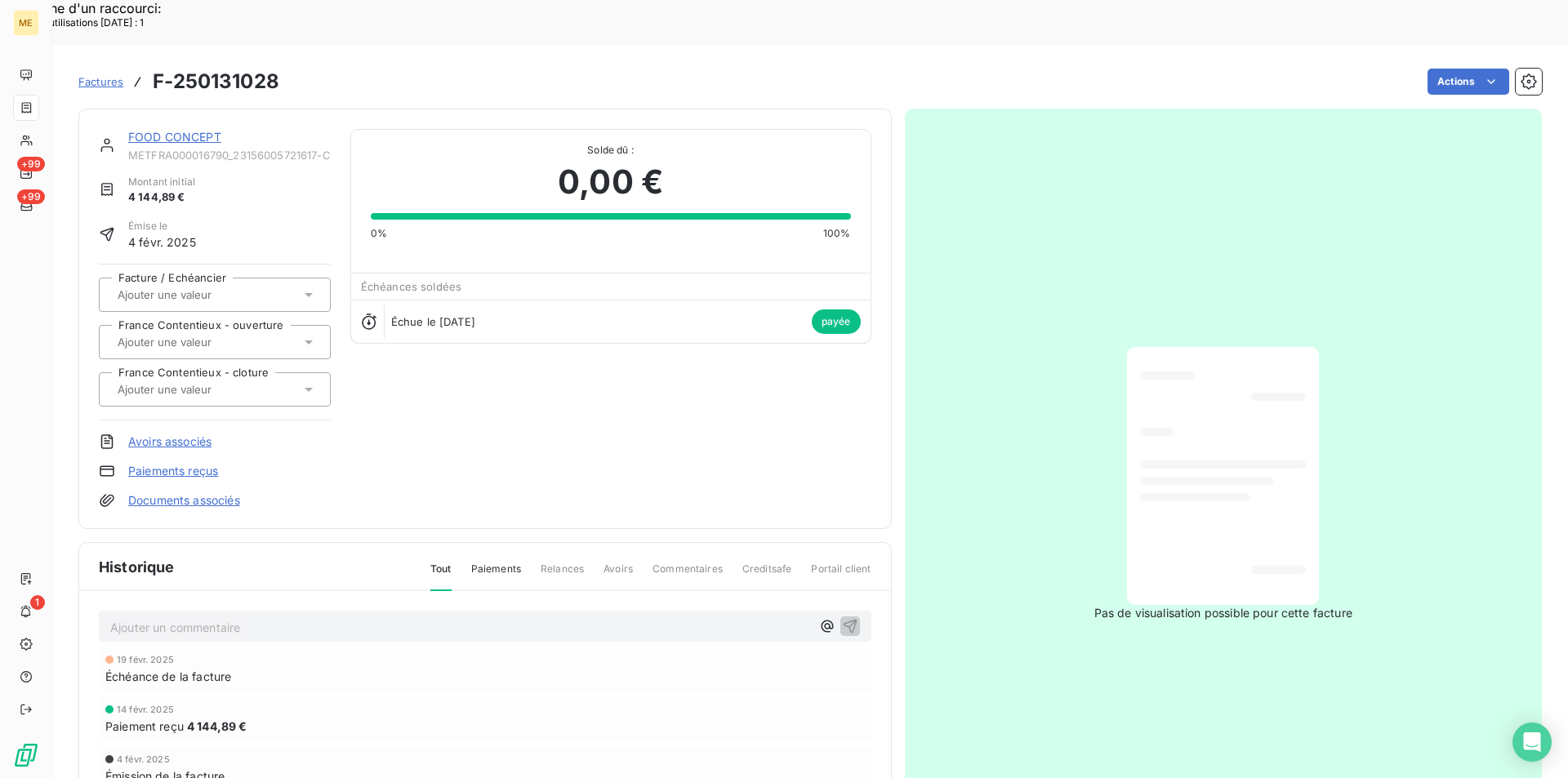
click at [1034, 543] on div "Pas de visualisation possible pour cette facture" at bounding box center [1224, 483] width 638 height 751
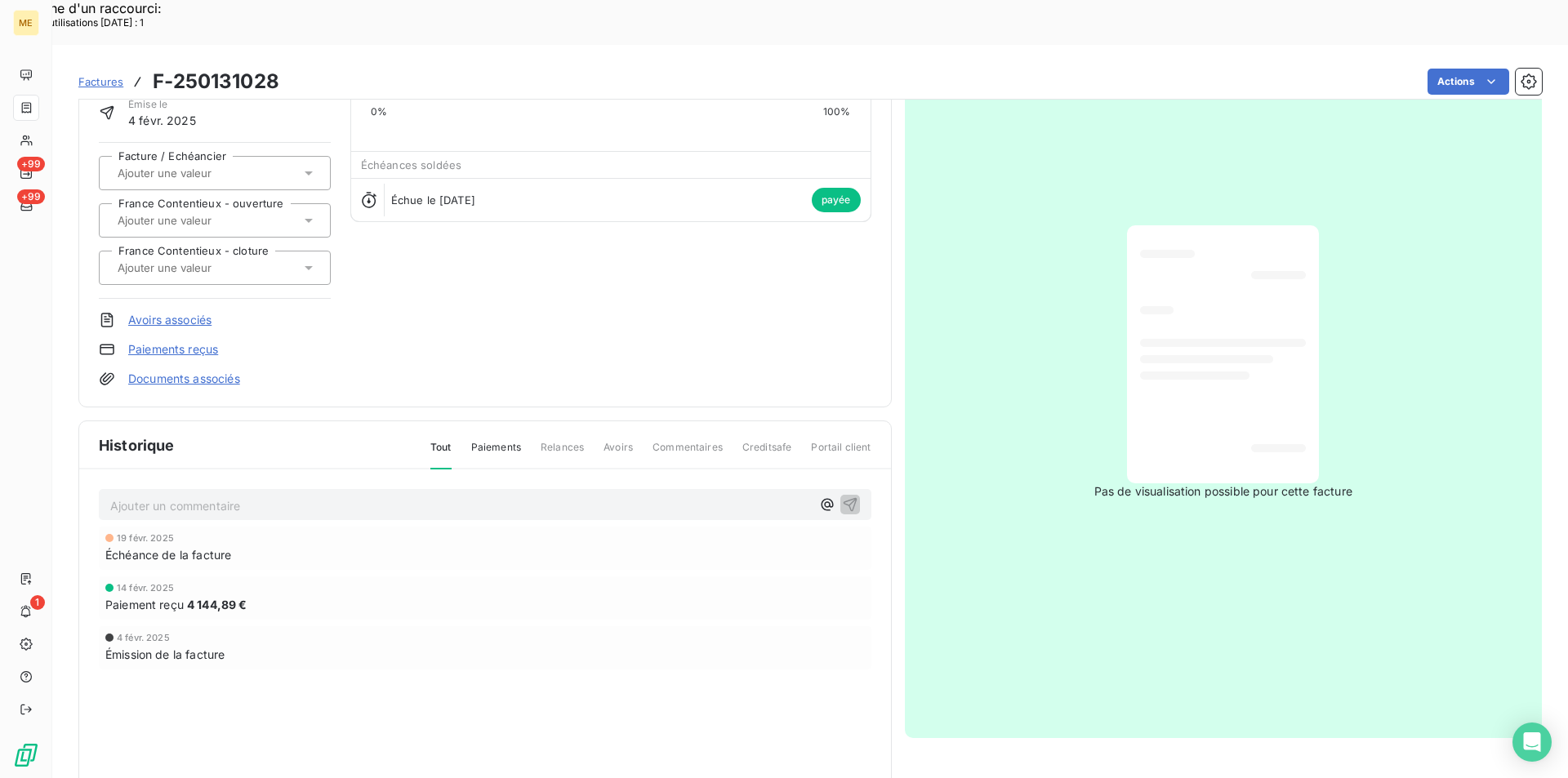
scroll to position [126, 0]
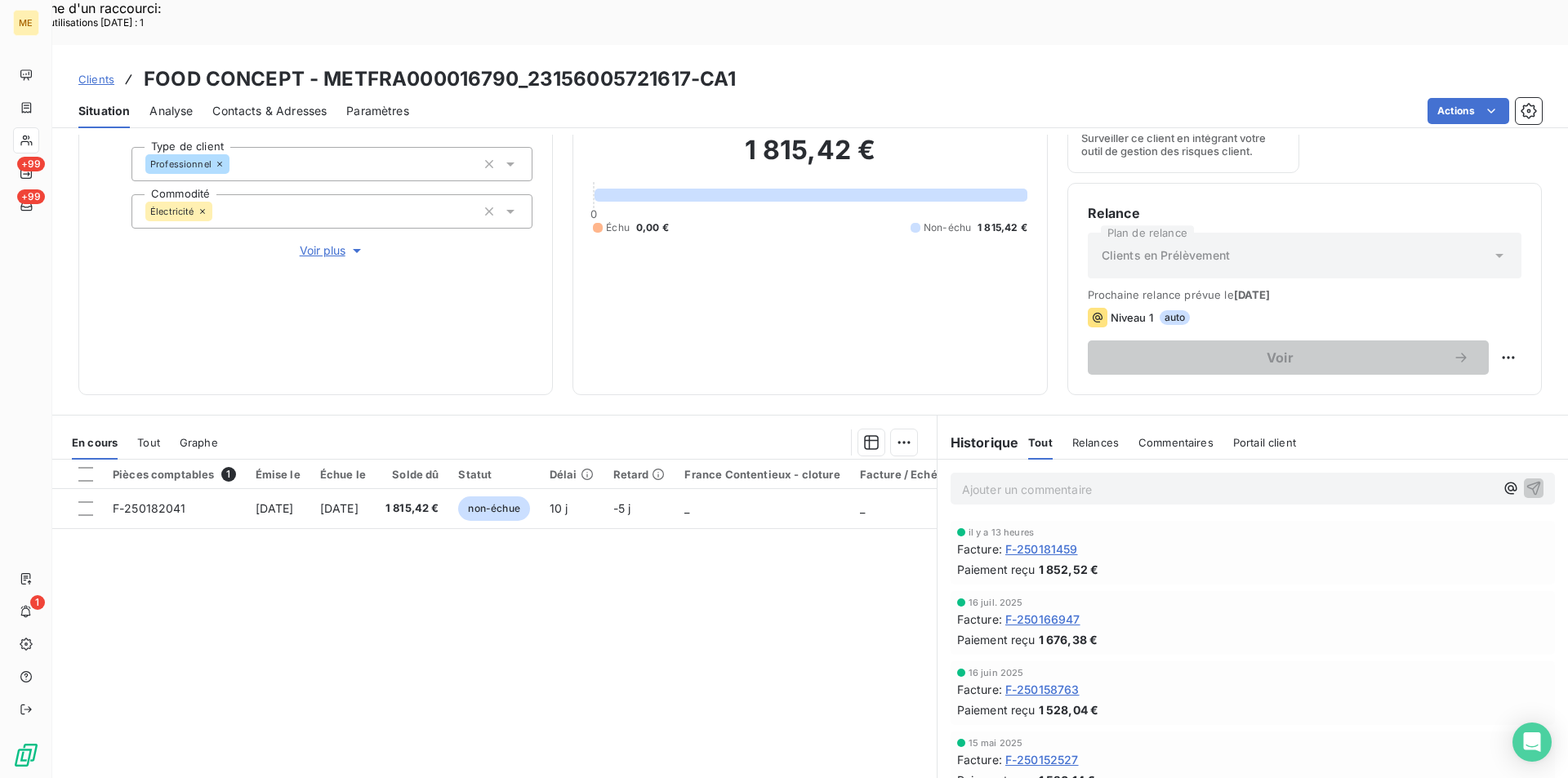
scroll to position [187, 0]
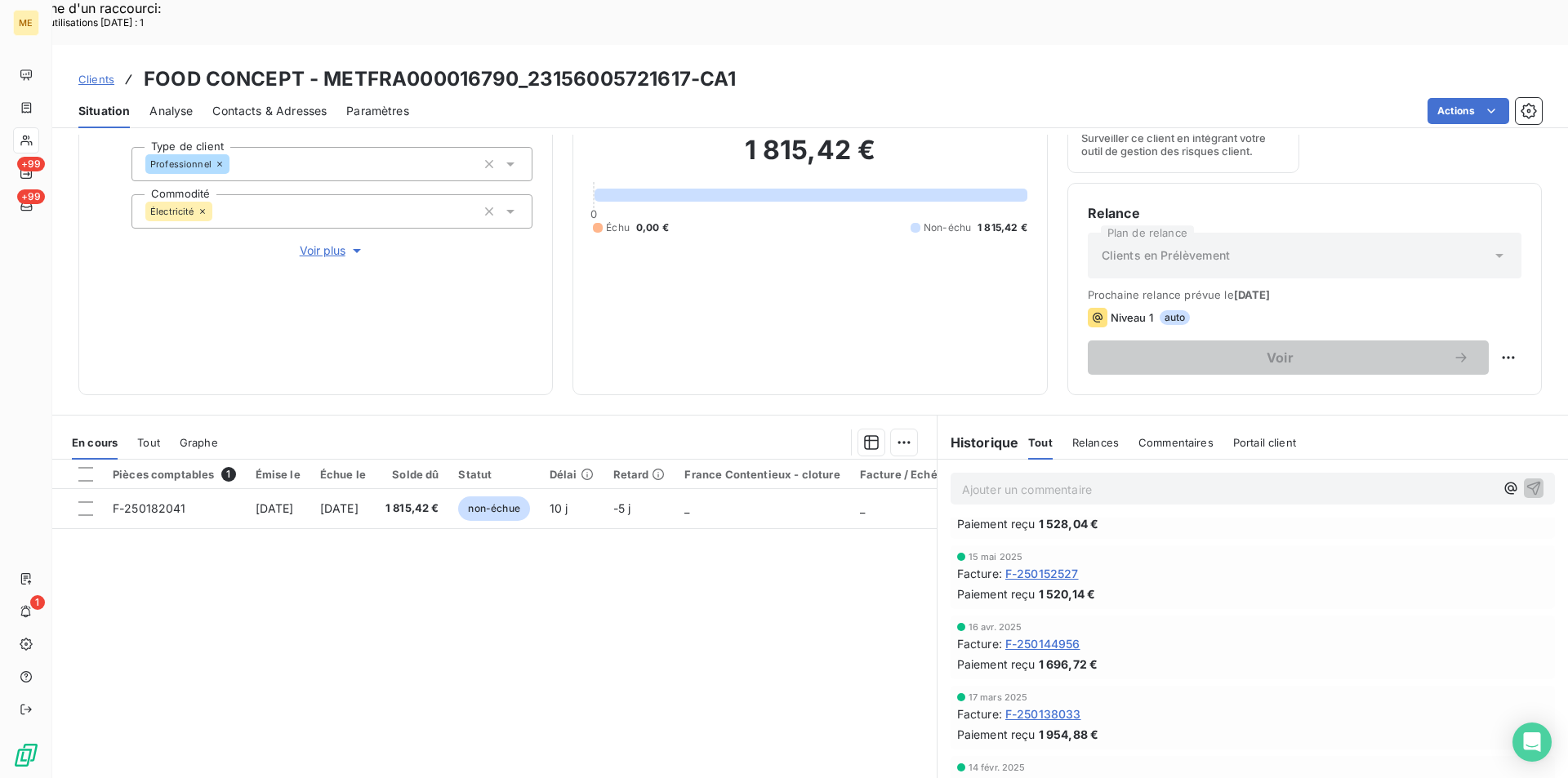
click at [1027, 776] on span "F-250131028" at bounding box center [1041, 785] width 74 height 17
